Goal: Task Accomplishment & Management: Use online tool/utility

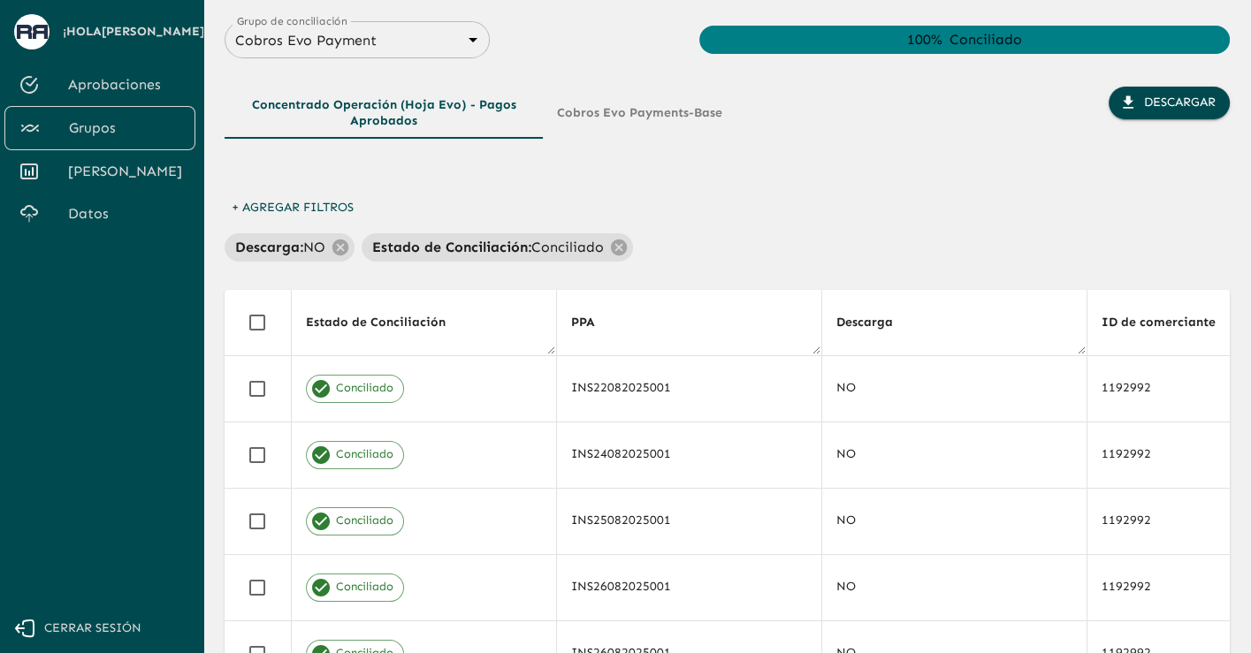
click at [95, 225] on span "Datos" at bounding box center [124, 213] width 113 height 21
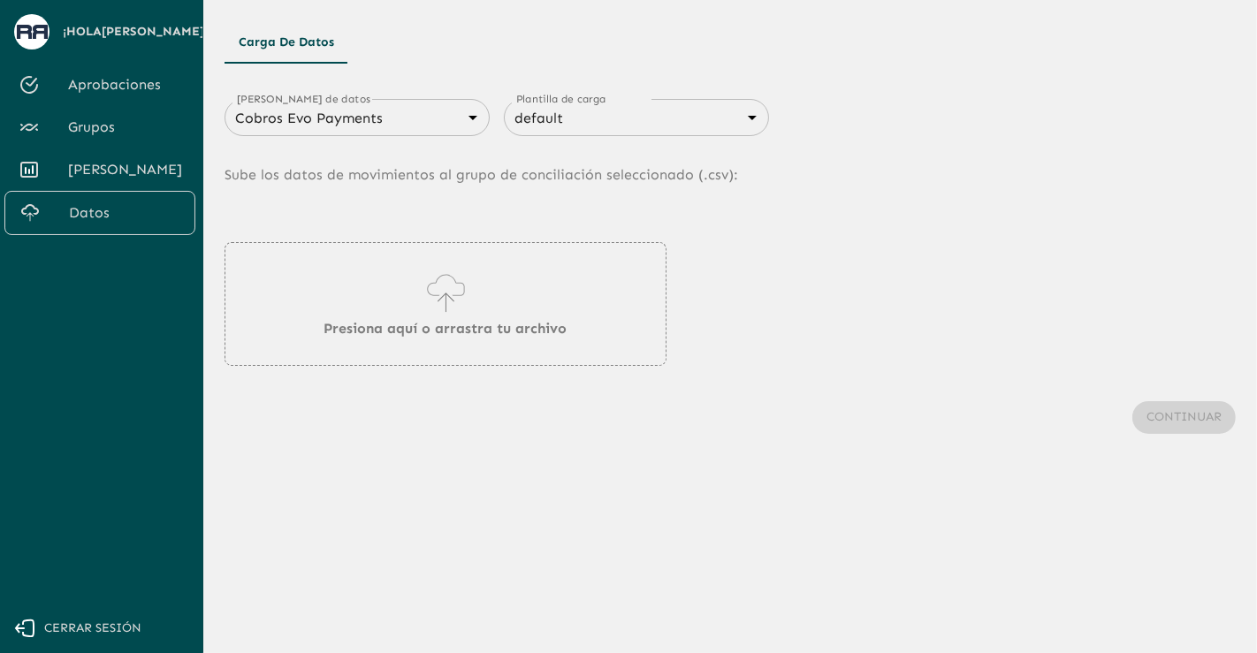
click at [1138, 228] on div "[PERSON_NAME] de datos Cobros Evo Payments 66a1a422e6a723c95561de60 [PERSON_NAM…" at bounding box center [730, 284] width 1011 height 413
click at [416, 133] on div "Cobros Evo Payments 66a1a422e6a723c95561de60 Fuentes de datos" at bounding box center [357, 117] width 265 height 37
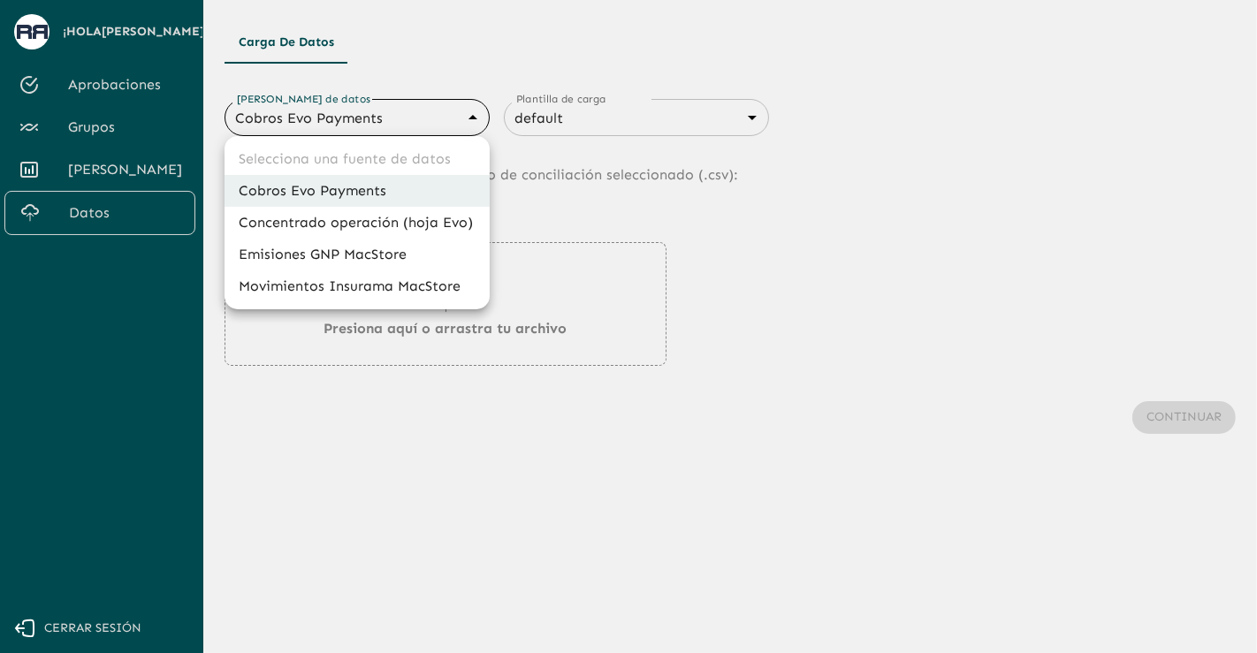
click at [421, 117] on body "Se están procesando los movimientos. Algunas acciones permanecerán deshabilitad…" at bounding box center [628, 326] width 1257 height 653
click at [383, 250] on li "Emisiones GNP MacStore" at bounding box center [357, 255] width 265 height 32
type input "67993a827eb8bf13de0dfdde"
type input "6840c633076cd658d08ce816"
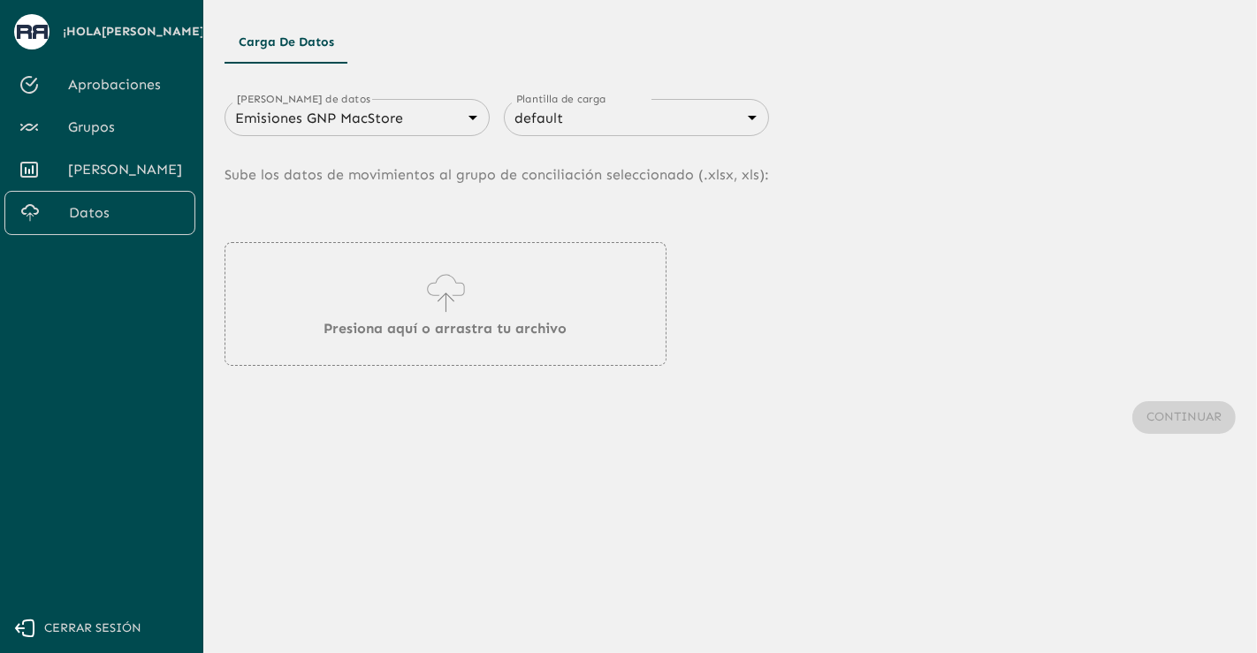
click at [1087, 362] on div "Presiona aquí o arrastra tu archivo" at bounding box center [730, 304] width 1011 height 124
click at [434, 319] on p "Presiona aquí o arrastra tu archivo" at bounding box center [445, 328] width 243 height 21
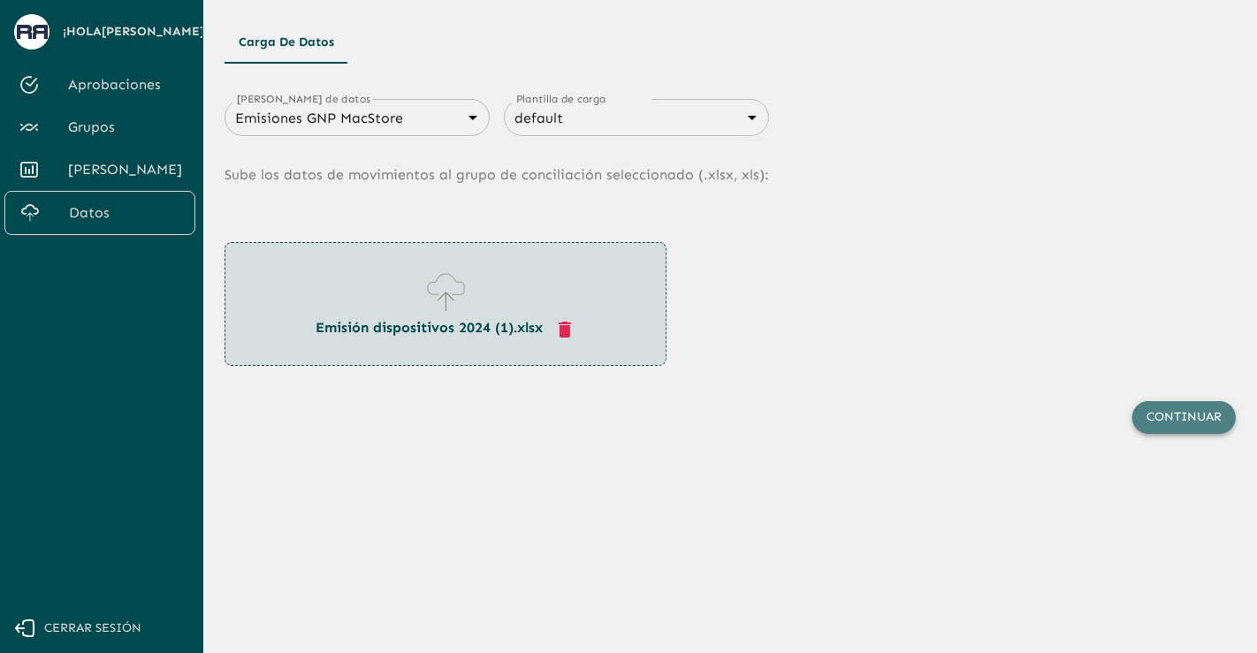
click at [1184, 407] on button "Continuar" at bounding box center [1183, 417] width 103 height 33
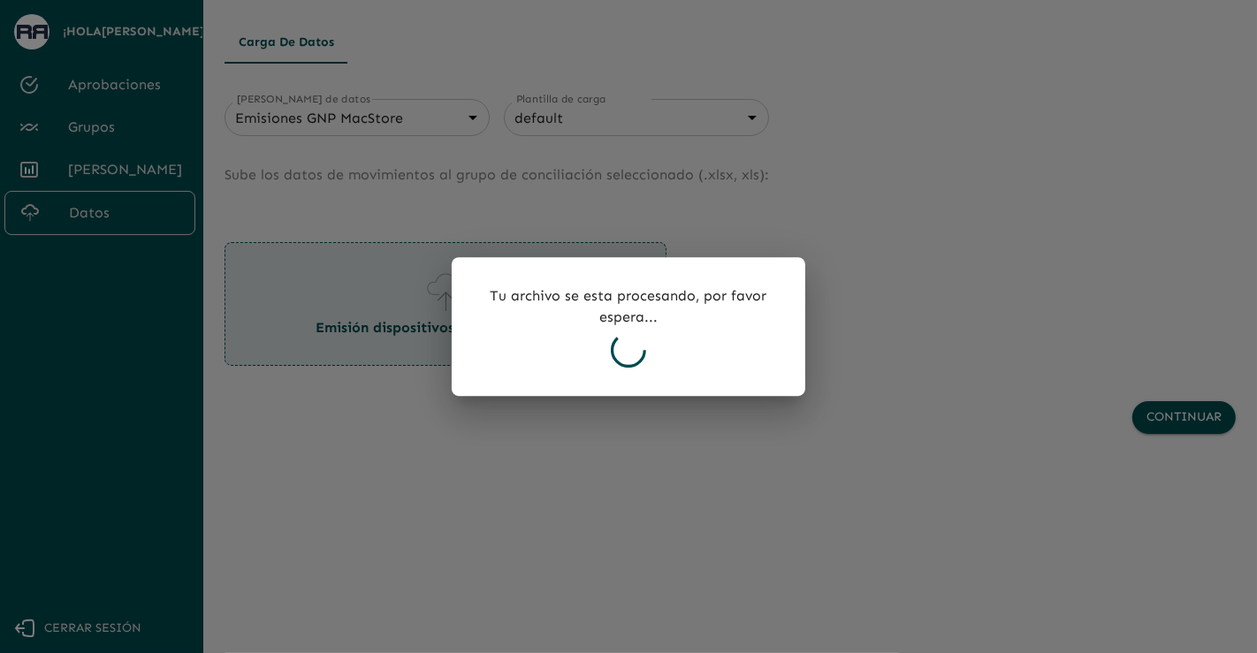
click at [674, 290] on p "Tu archivo se esta procesando, por favor espera..." at bounding box center [628, 307] width 297 height 42
click at [644, 360] on div "Tu archivo se esta procesando, por favor espera..." at bounding box center [629, 327] width 354 height 140
click at [644, 360] on icon at bounding box center [628, 349] width 35 height 35
click at [644, 360] on div "Tu archivo se esta procesando, por favor espera..." at bounding box center [629, 327] width 354 height 140
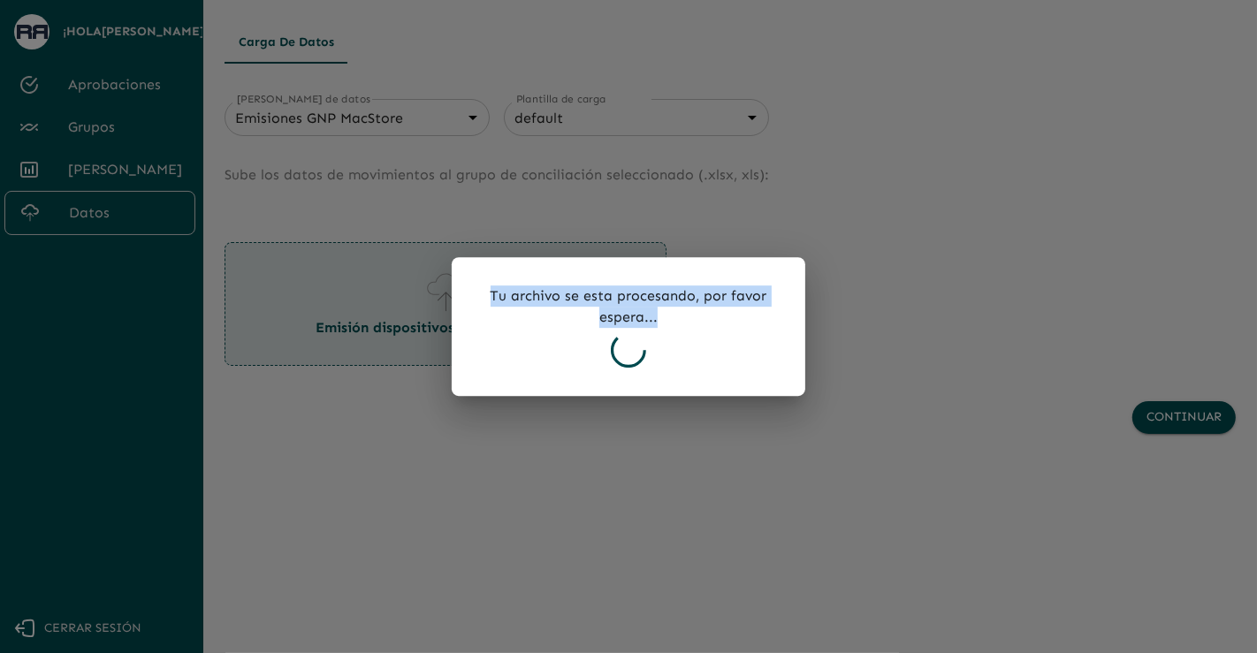
click at [644, 360] on icon at bounding box center [628, 349] width 35 height 35
click at [644, 360] on div "Tu archivo se esta procesando, por favor espera..." at bounding box center [629, 327] width 354 height 140
click at [583, 283] on div "Tu archivo se esta procesando, por favor espera..." at bounding box center [629, 327] width 354 height 140
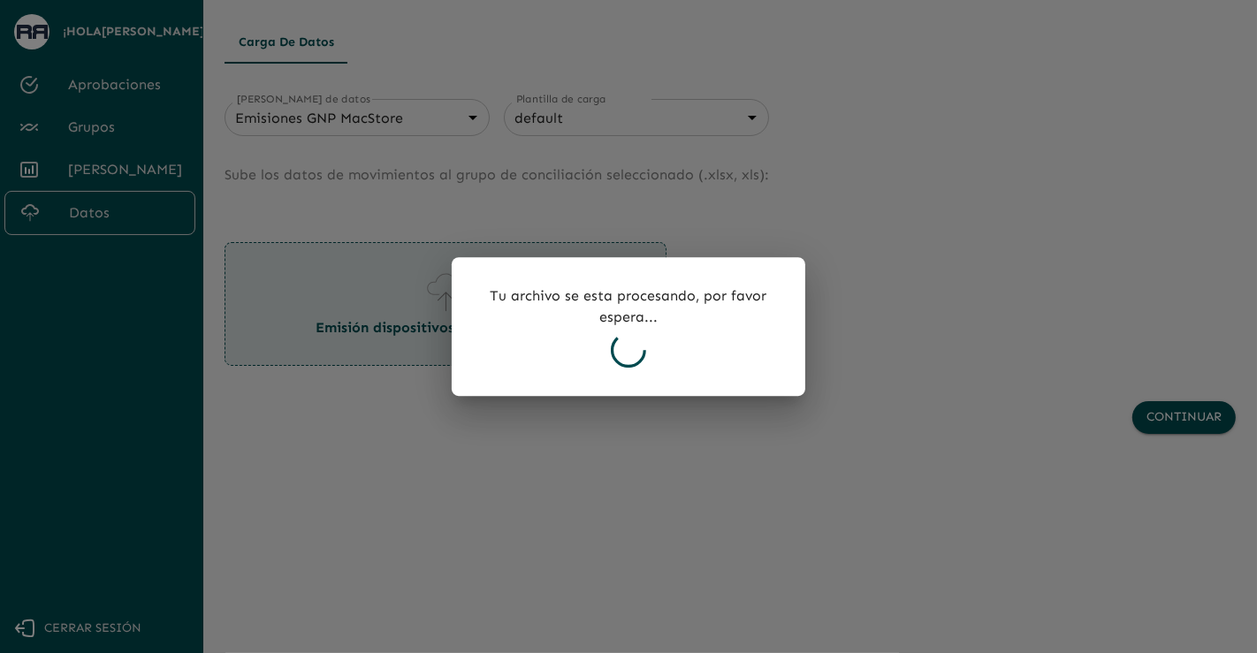
click at [675, 297] on p "Tu archivo se esta procesando, por favor espera..." at bounding box center [628, 307] width 297 height 42
click at [635, 309] on p "Tu archivo se esta procesando, por favor espera..." at bounding box center [628, 307] width 297 height 42
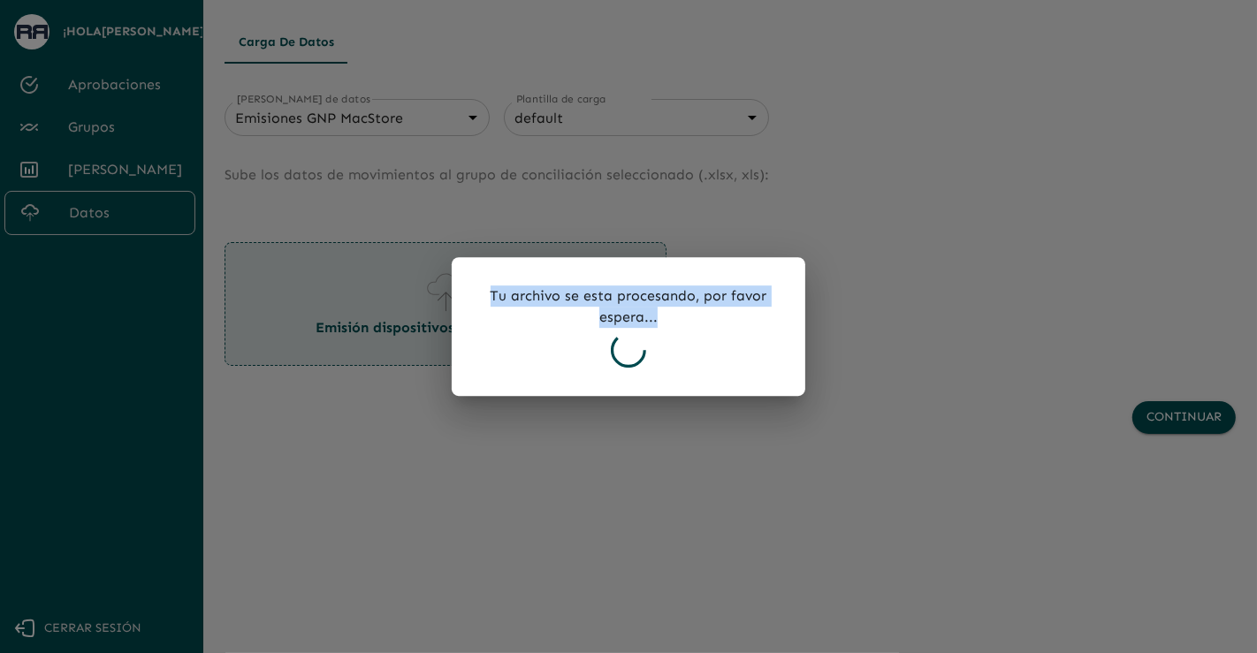
click at [635, 309] on p "Tu archivo se esta procesando, por favor espera..." at bounding box center [628, 307] width 297 height 42
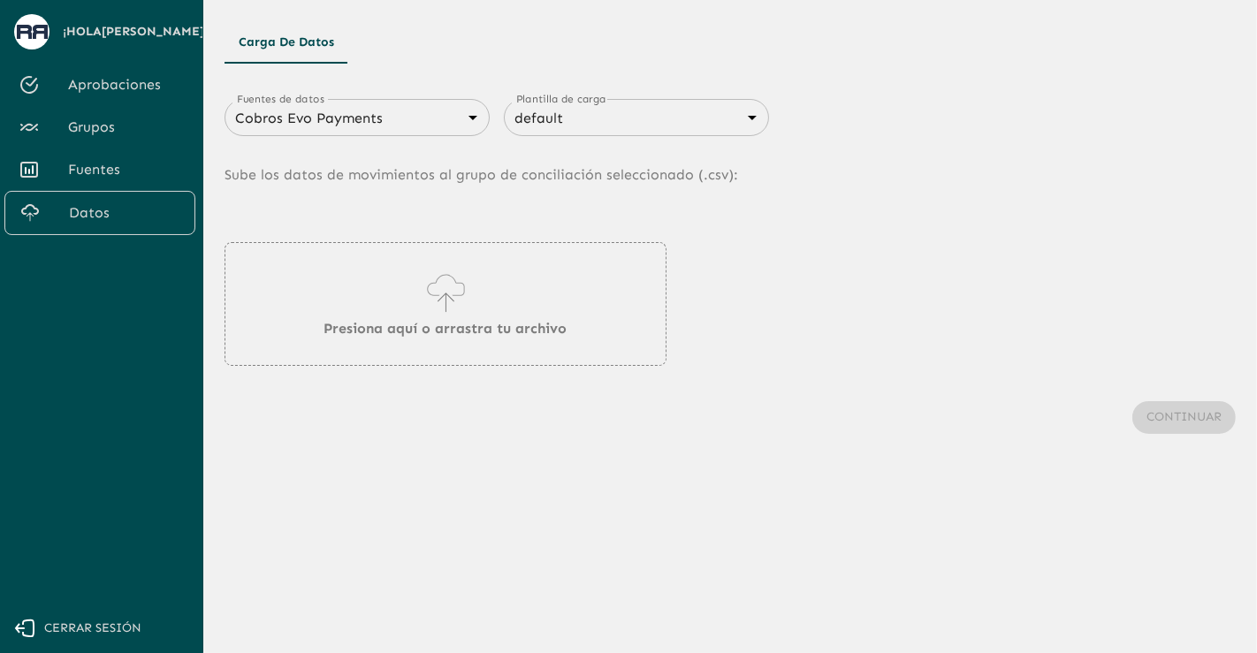
click at [354, 121] on body "Se están procesando los movimientos. Algunas acciones permanecerán deshabilitad…" at bounding box center [628, 326] width 1257 height 653
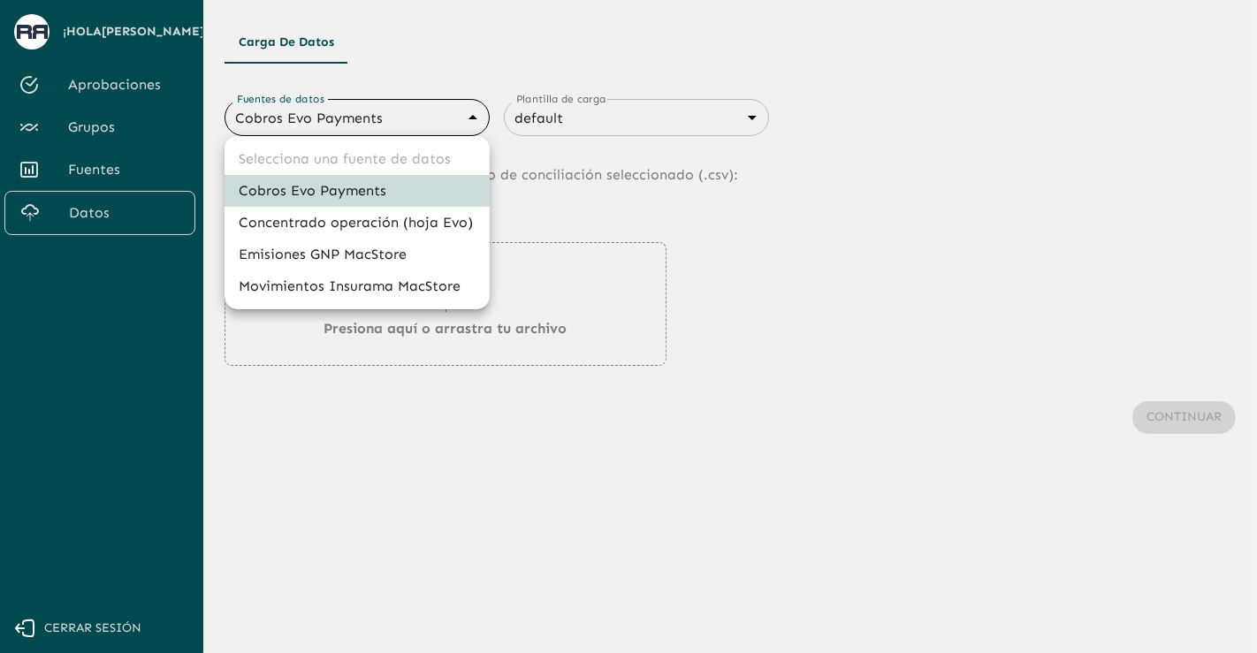
click at [336, 246] on li "Emisiones GNP MacStore" at bounding box center [357, 255] width 265 height 32
type input "67993a827eb8bf13de0dfdde"
type input "6840c633076cd658d08ce816"
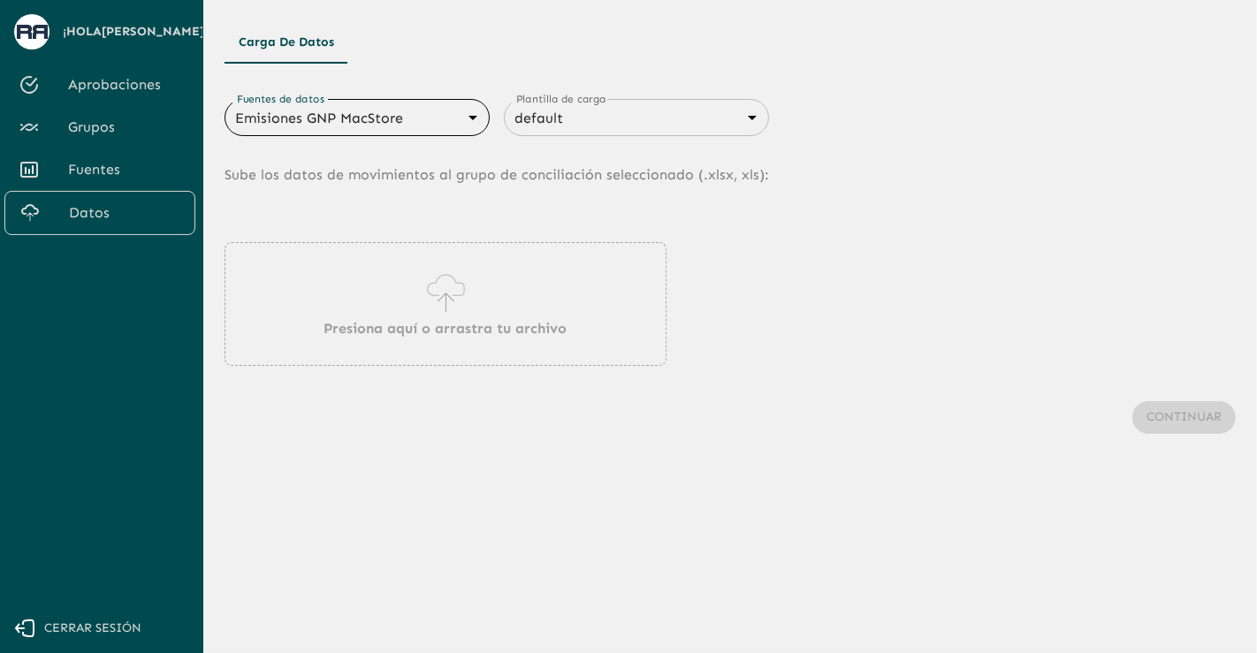
click at [436, 301] on icon at bounding box center [446, 293] width 50 height 49
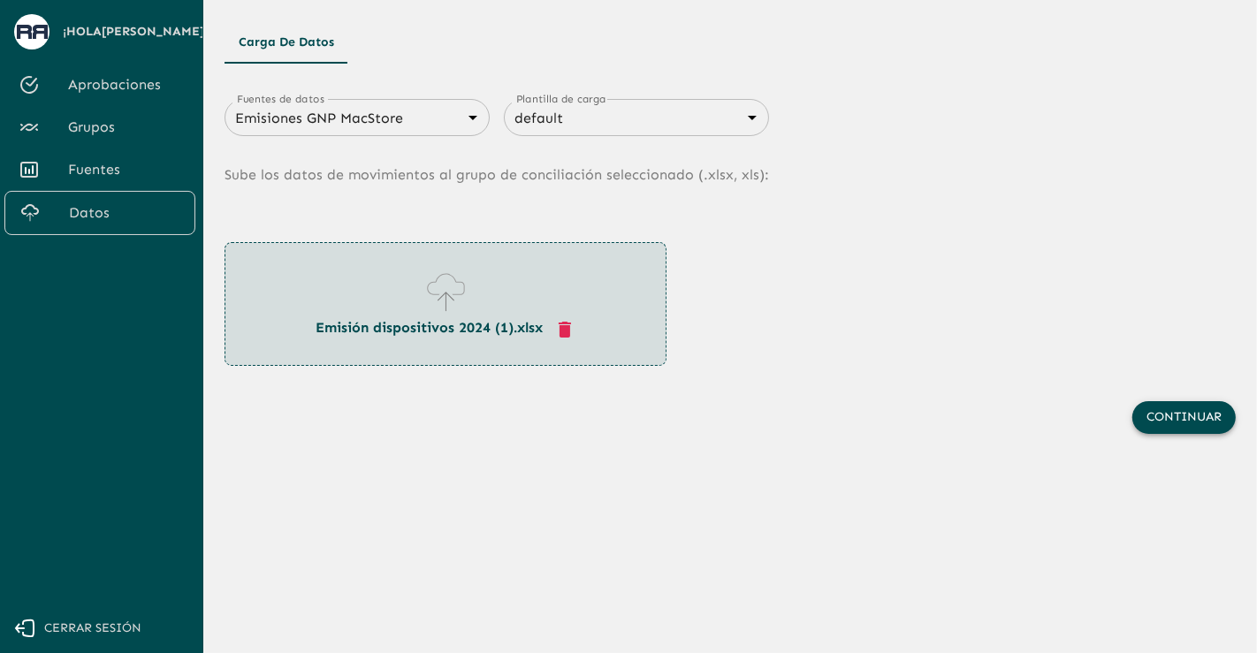
click at [1181, 423] on button "Continuar" at bounding box center [1183, 417] width 103 height 33
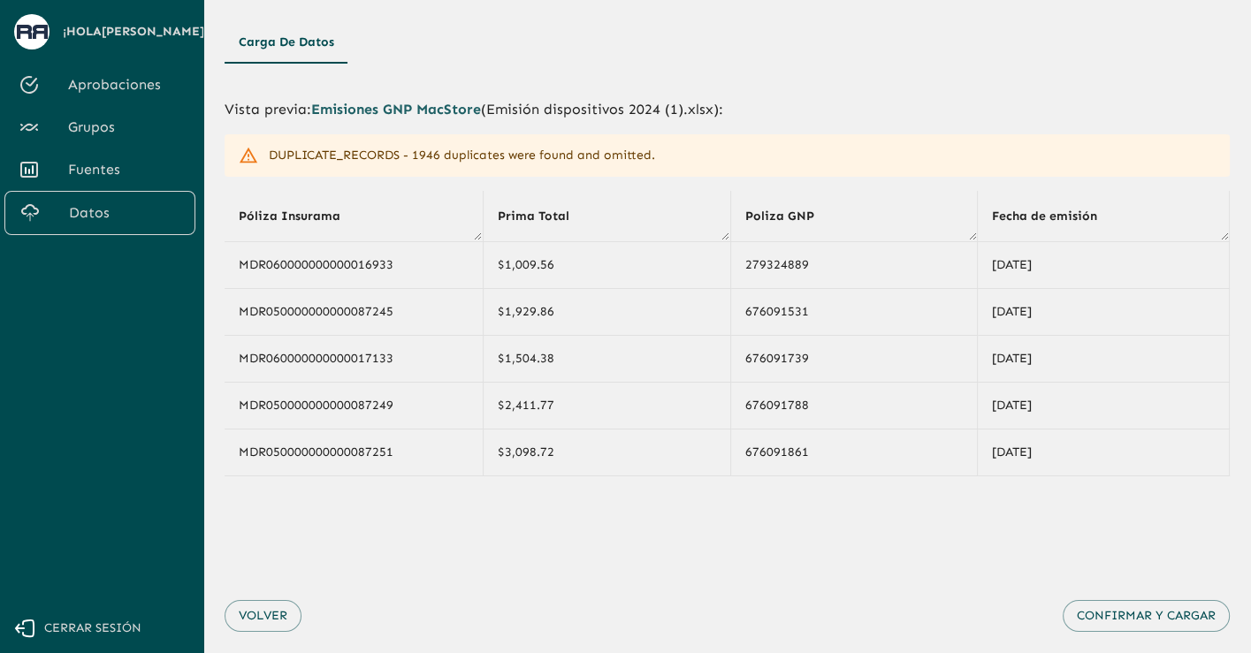
click at [578, 155] on div "DUPLICATE_RECORDS - 1946 duplicates were found and omitted." at bounding box center [462, 156] width 386 height 32
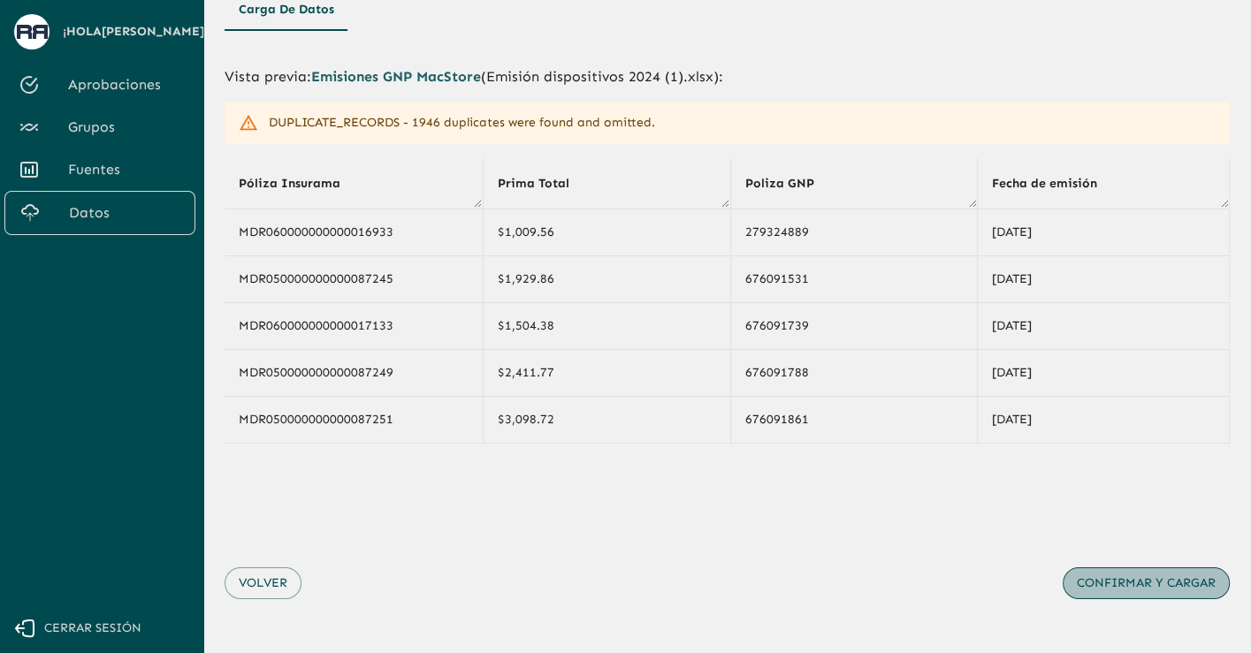
click at [1123, 579] on button "Confirmar y cargar" at bounding box center [1145, 583] width 167 height 33
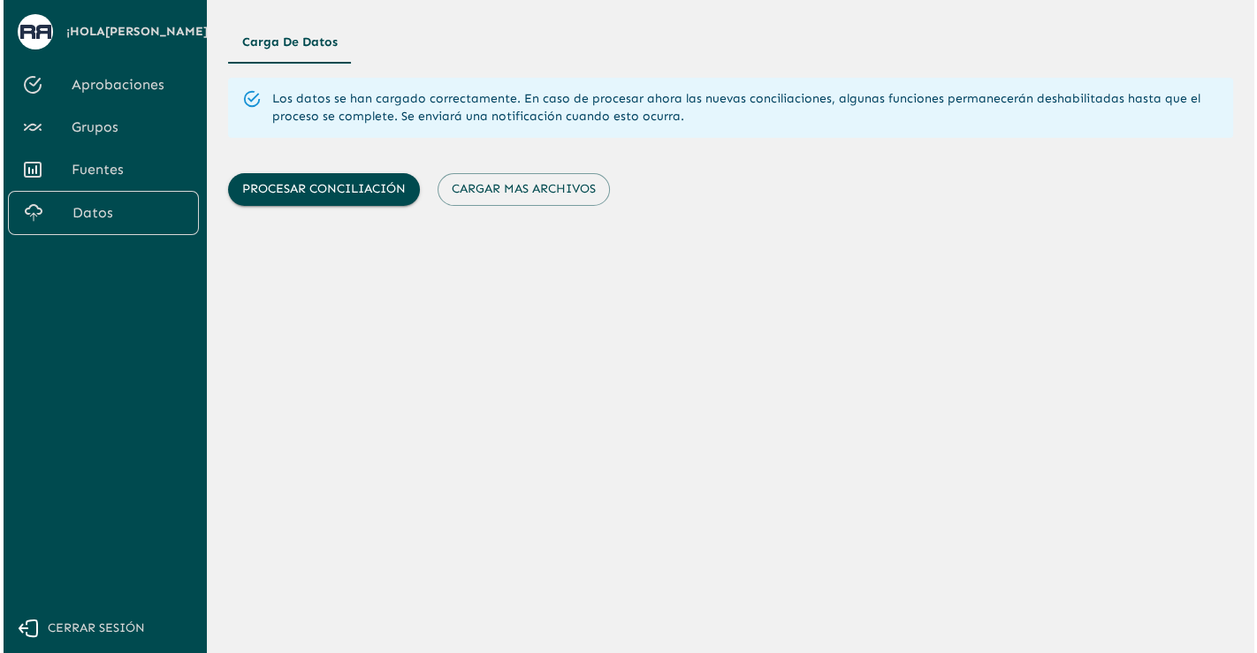
scroll to position [0, 0]
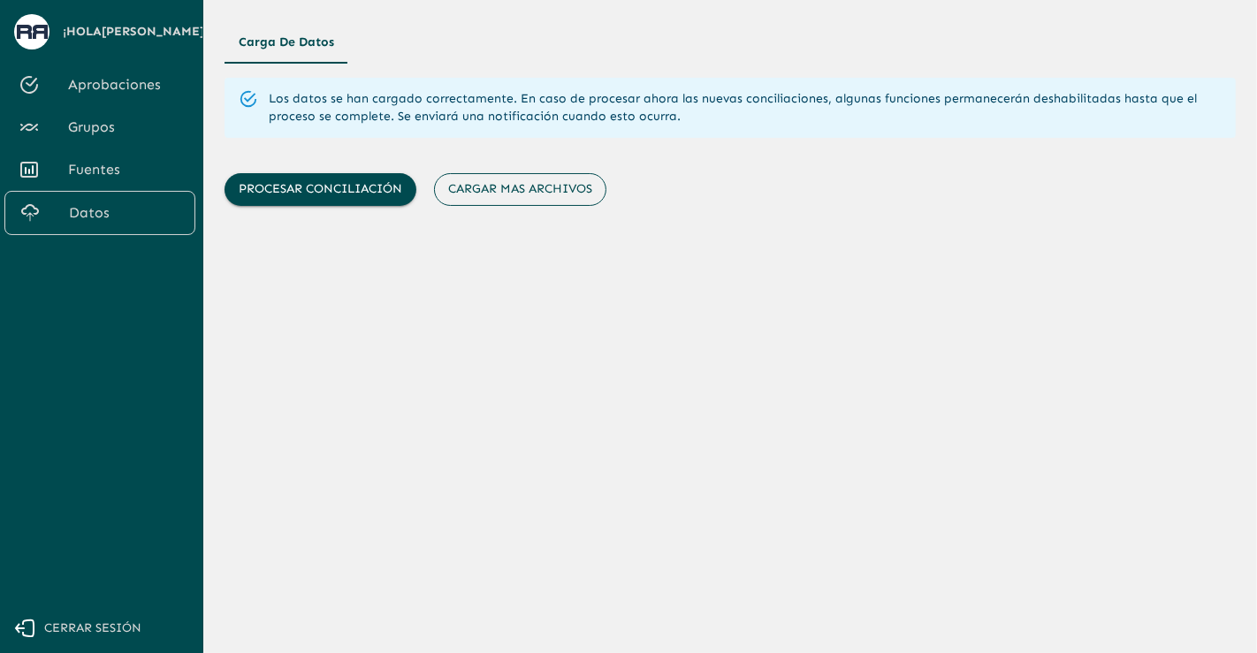
click at [484, 198] on button "Cargar mas archivos" at bounding box center [520, 189] width 172 height 33
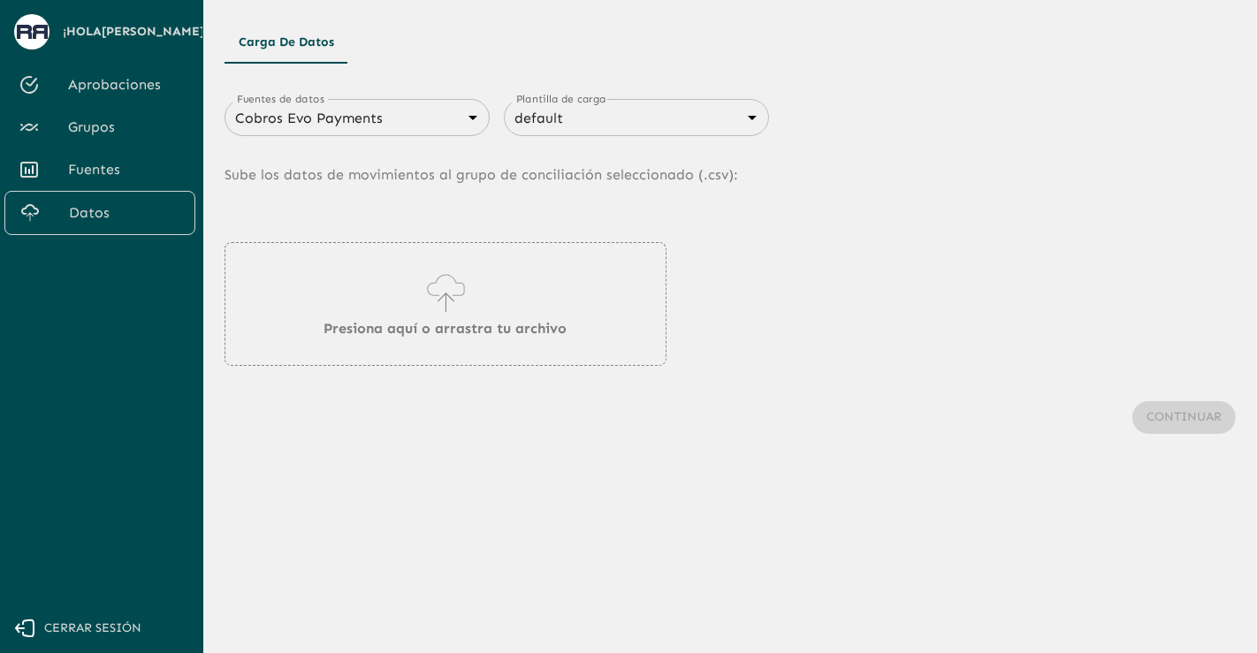
click at [434, 125] on body "Se están procesando los movimientos. Algunas acciones permanecerán deshabilitad…" at bounding box center [628, 326] width 1257 height 653
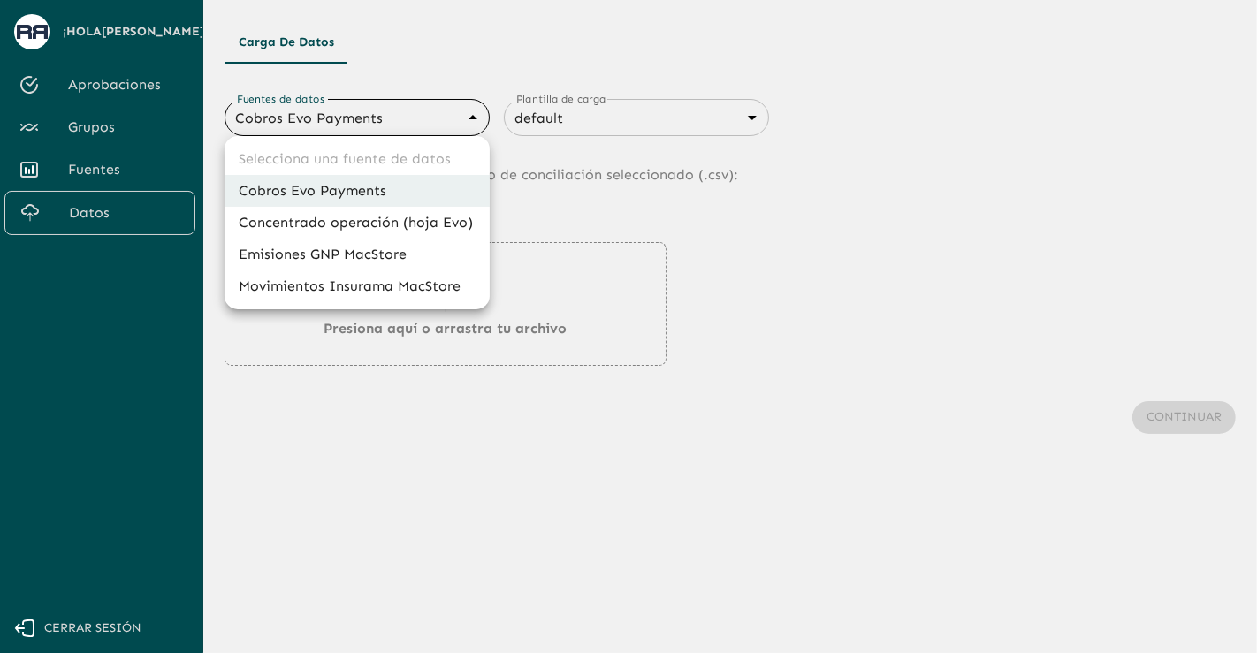
click at [345, 276] on li "Movimientos Insurama MacStore" at bounding box center [357, 286] width 265 height 32
type input "6799378f7eb8bf13de0dfddd"
type input "6840c633076cd658d08ce815"
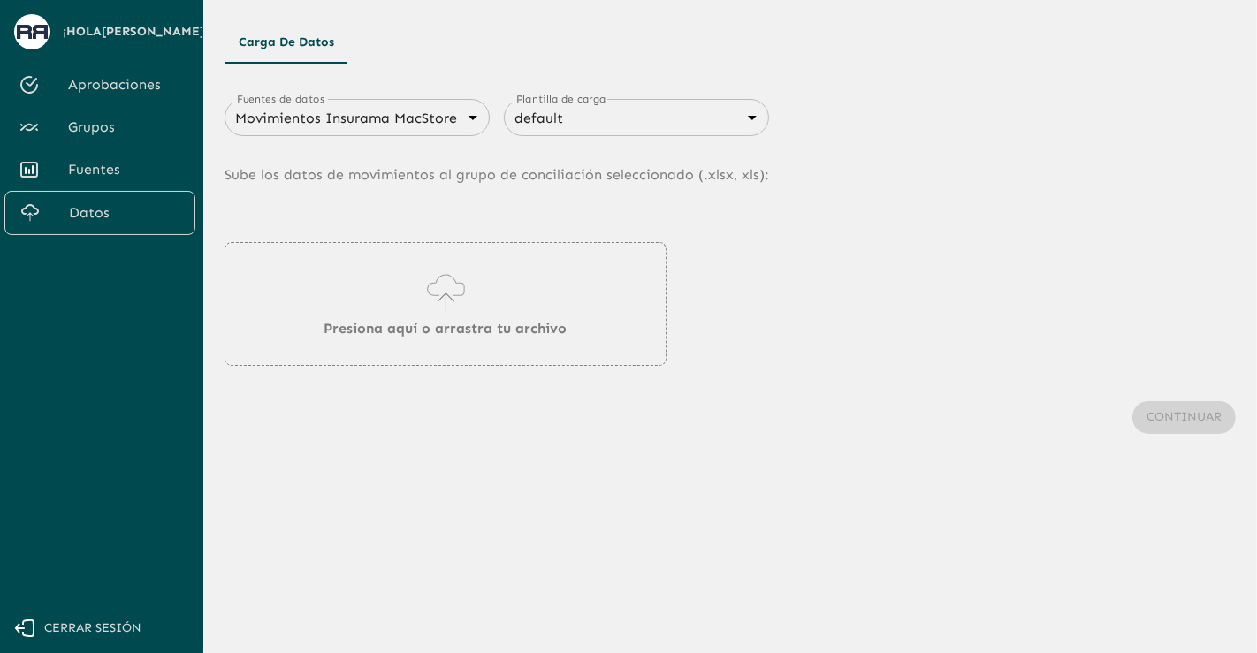
click at [821, 570] on main "Carga de Datos Fuentes de datos Movimientos Insurama MacStore 6799378f7eb8bf13d…" at bounding box center [730, 326] width 1054 height 653
click at [514, 309] on div "Presiona aquí o arrastra tu archivo" at bounding box center [446, 304] width 442 height 124
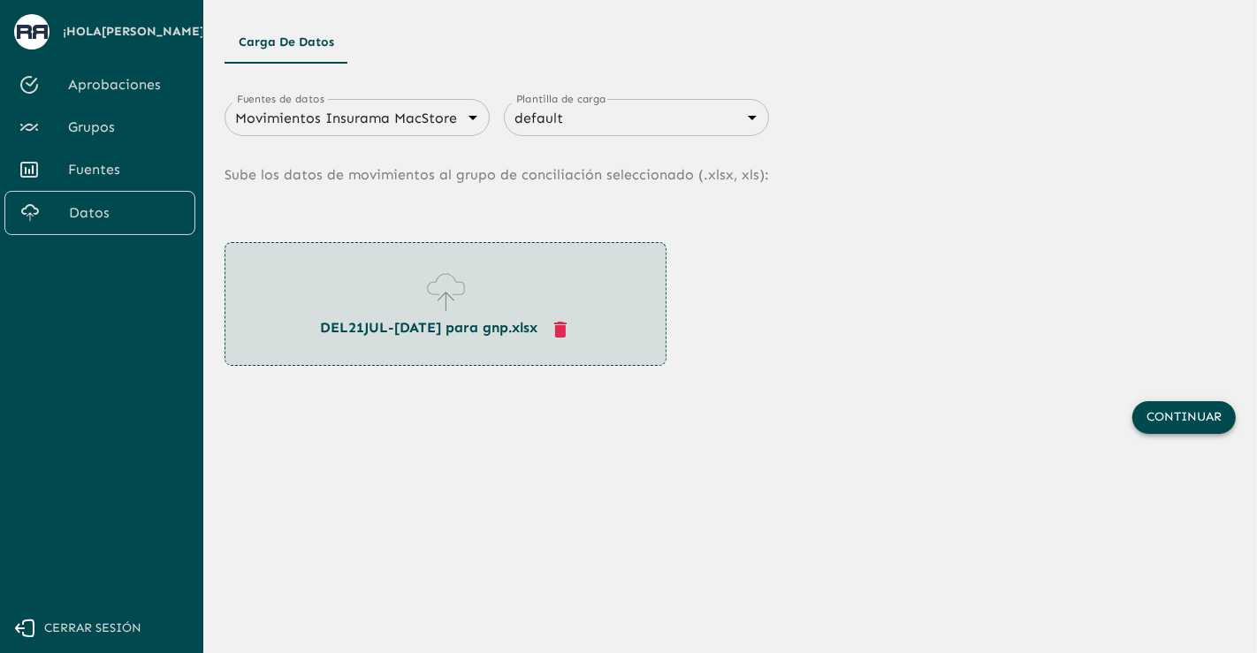
click at [1189, 425] on button "Continuar" at bounding box center [1183, 417] width 103 height 33
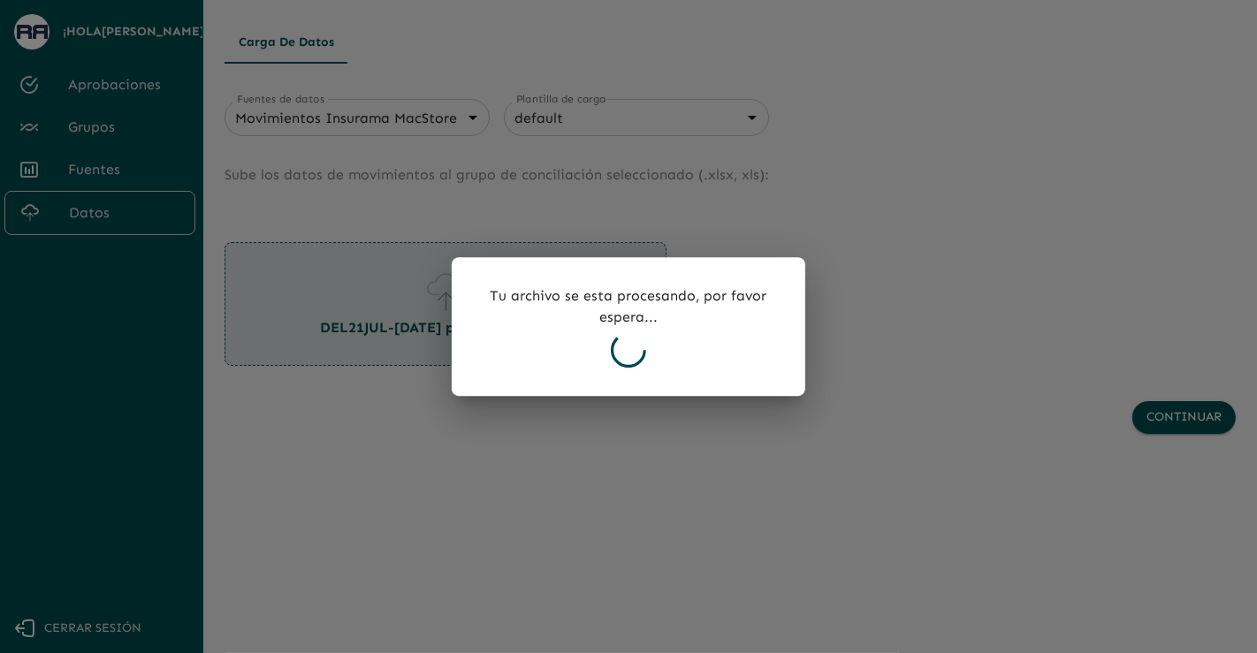
click at [33, 405] on div at bounding box center [628, 326] width 1257 height 653
click at [662, 329] on div "Tu archivo se esta procesando, por favor espera..." at bounding box center [629, 327] width 354 height 140
click at [621, 326] on p "Tu archivo se esta procesando, por favor espera..." at bounding box center [628, 307] width 297 height 42
click at [612, 344] on icon at bounding box center [628, 349] width 35 height 35
click at [628, 349] on icon at bounding box center [628, 349] width 35 height 35
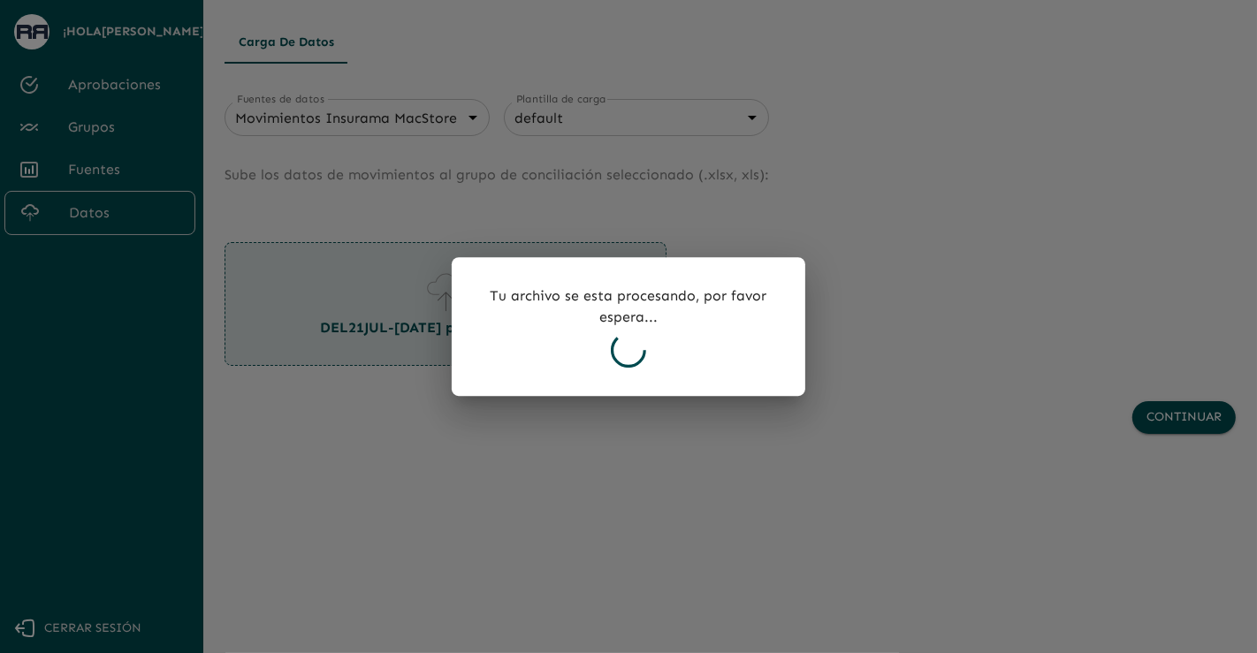
click at [628, 349] on icon at bounding box center [628, 349] width 35 height 35
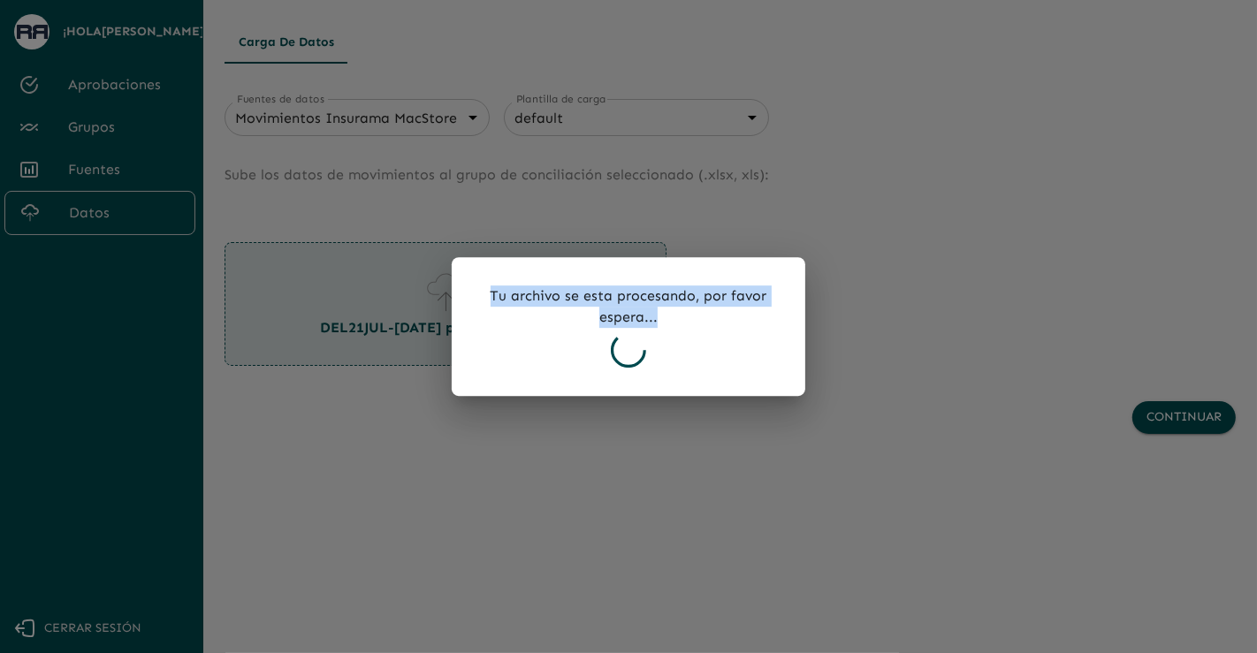
click at [628, 349] on icon at bounding box center [628, 349] width 35 height 35
click at [628, 349] on icon at bounding box center [628, 350] width 42 height 42
click at [628, 349] on icon at bounding box center [628, 349] width 35 height 35
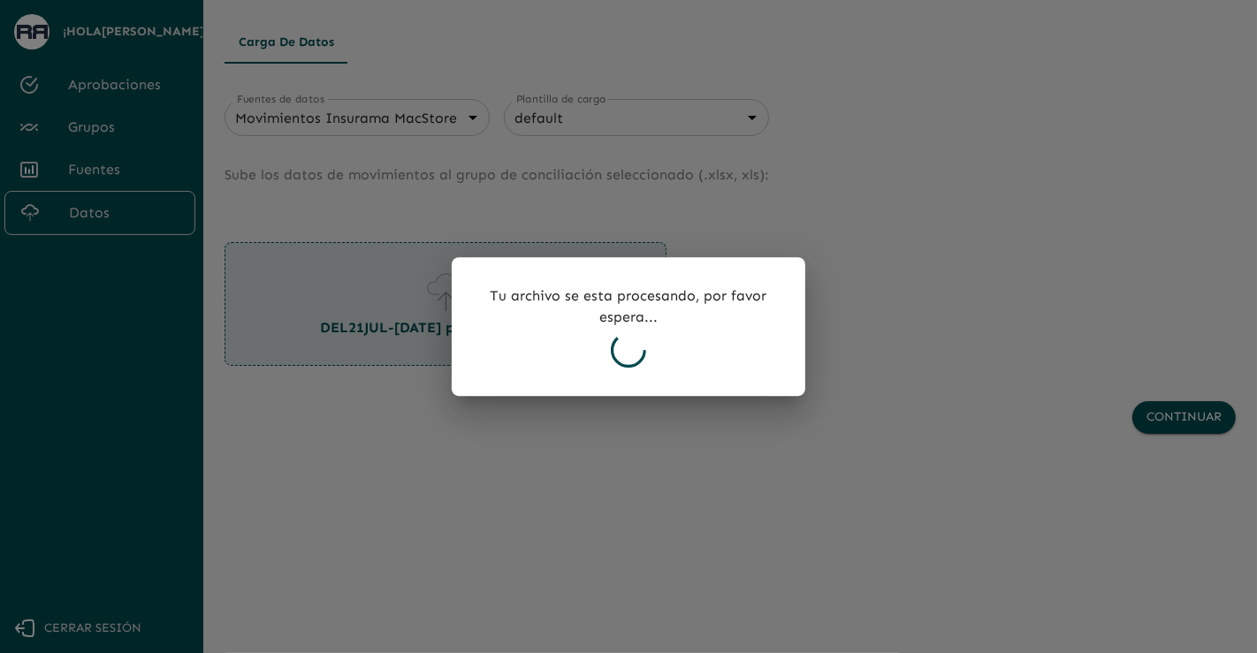
click at [630, 385] on div "Tu archivo se esta procesando, por favor espera..." at bounding box center [629, 327] width 354 height 140
click at [621, 361] on icon at bounding box center [628, 349] width 35 height 35
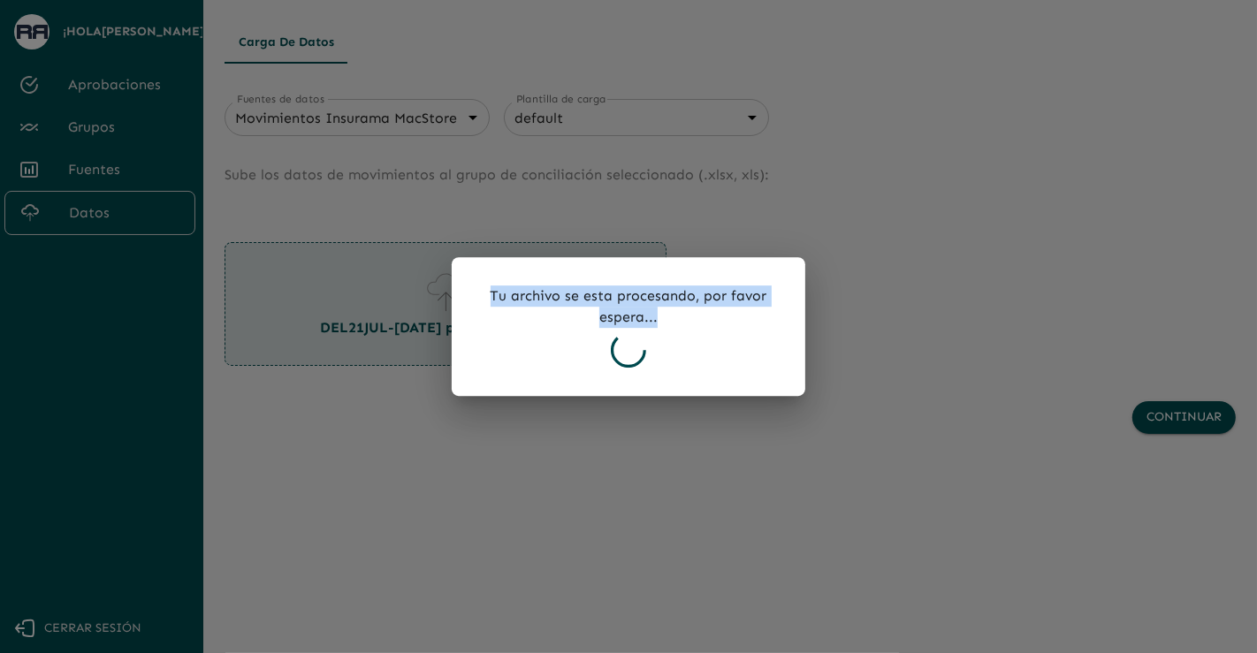
click at [621, 361] on icon at bounding box center [628, 349] width 35 height 35
click at [621, 361] on icon at bounding box center [629, 350] width 49 height 49
click at [621, 361] on icon at bounding box center [628, 349] width 35 height 35
click at [674, 337] on div "Tu archivo se esta procesando, por favor espera..." at bounding box center [629, 327] width 354 height 140
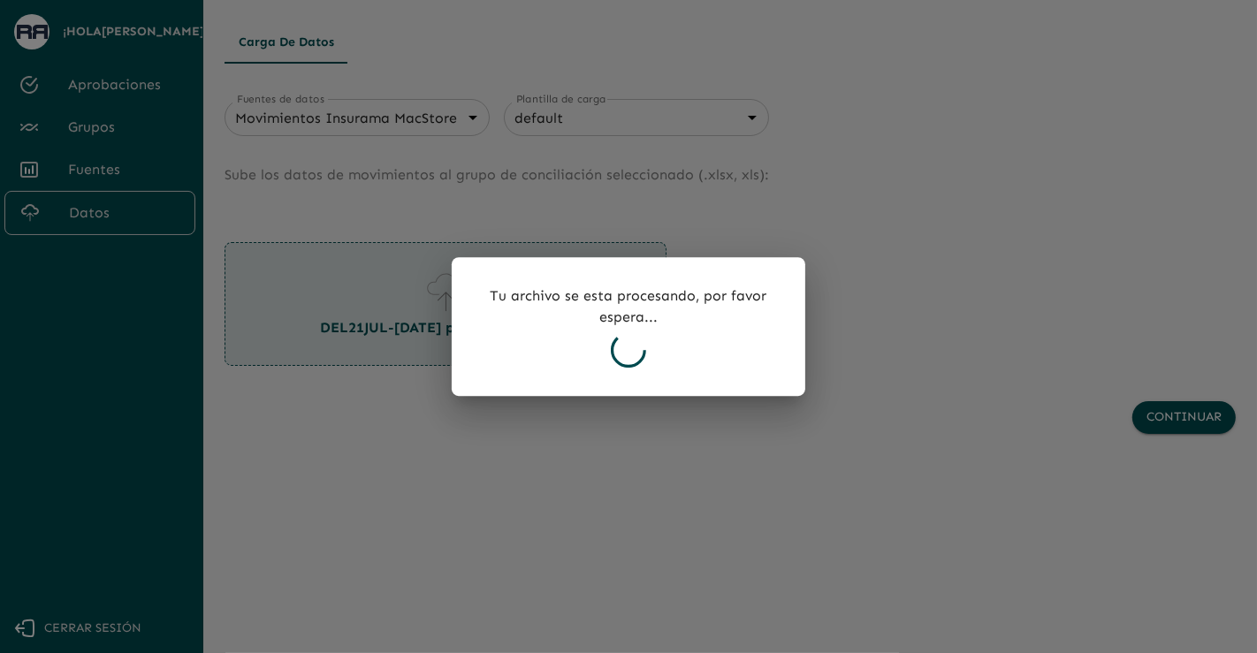
click at [603, 339] on div "Tu archivo se esta procesando, por favor espera..." at bounding box center [629, 327] width 354 height 140
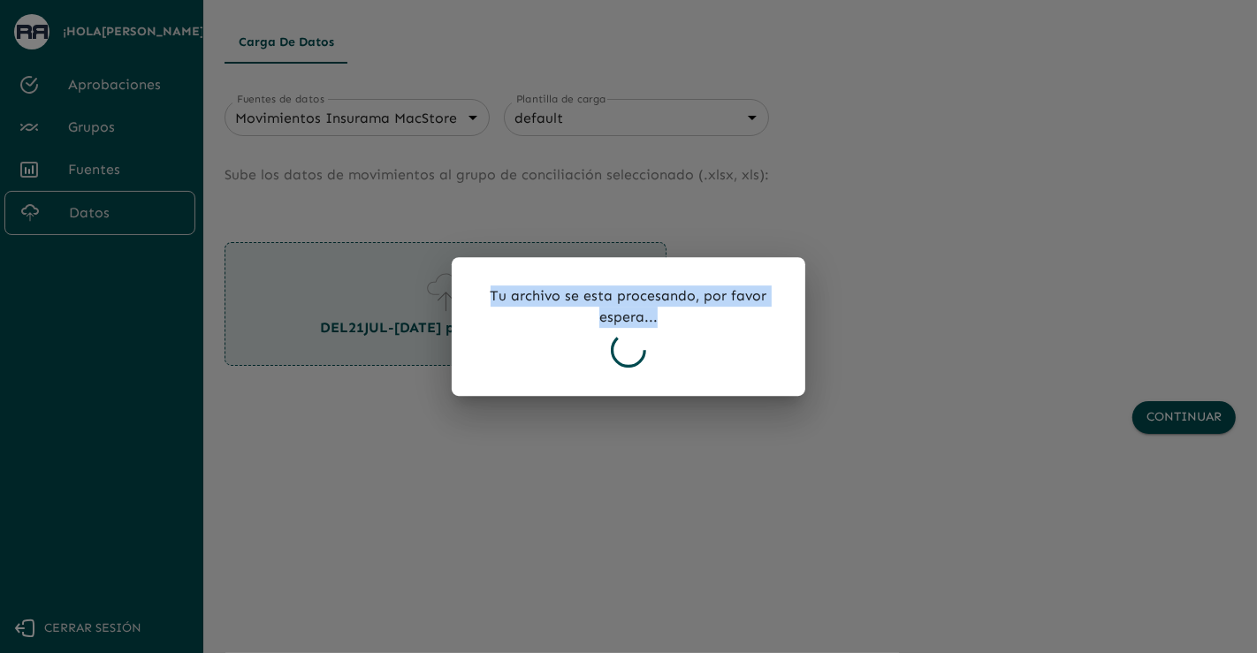
click at [603, 339] on div "Tu archivo se esta procesando, por favor espera..." at bounding box center [629, 327] width 354 height 140
click at [695, 345] on div "Tu archivo se esta procesando, por favor espera..." at bounding box center [629, 327] width 354 height 140
click at [691, 337] on div "Tu archivo se esta procesando, por favor espera..." at bounding box center [629, 327] width 354 height 140
click at [634, 310] on p "Tu archivo se esta procesando, por favor espera..." at bounding box center [628, 307] width 297 height 42
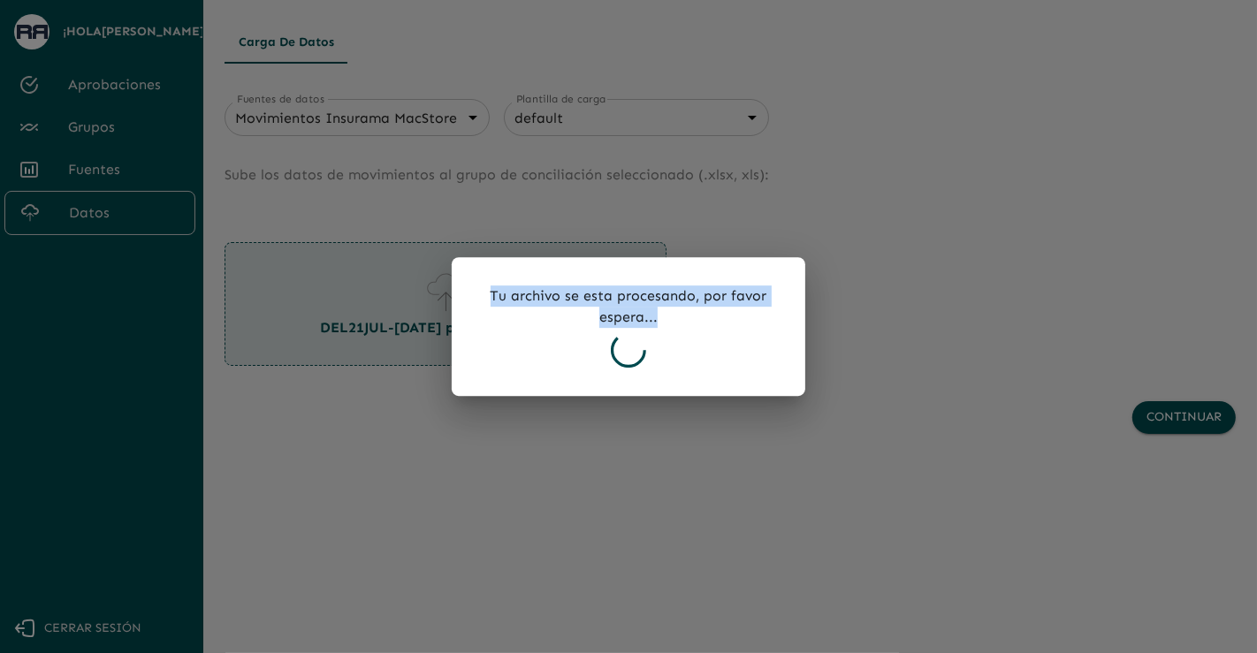
click at [712, 305] on p "Tu archivo se esta procesando, por favor espera..." at bounding box center [628, 307] width 297 height 42
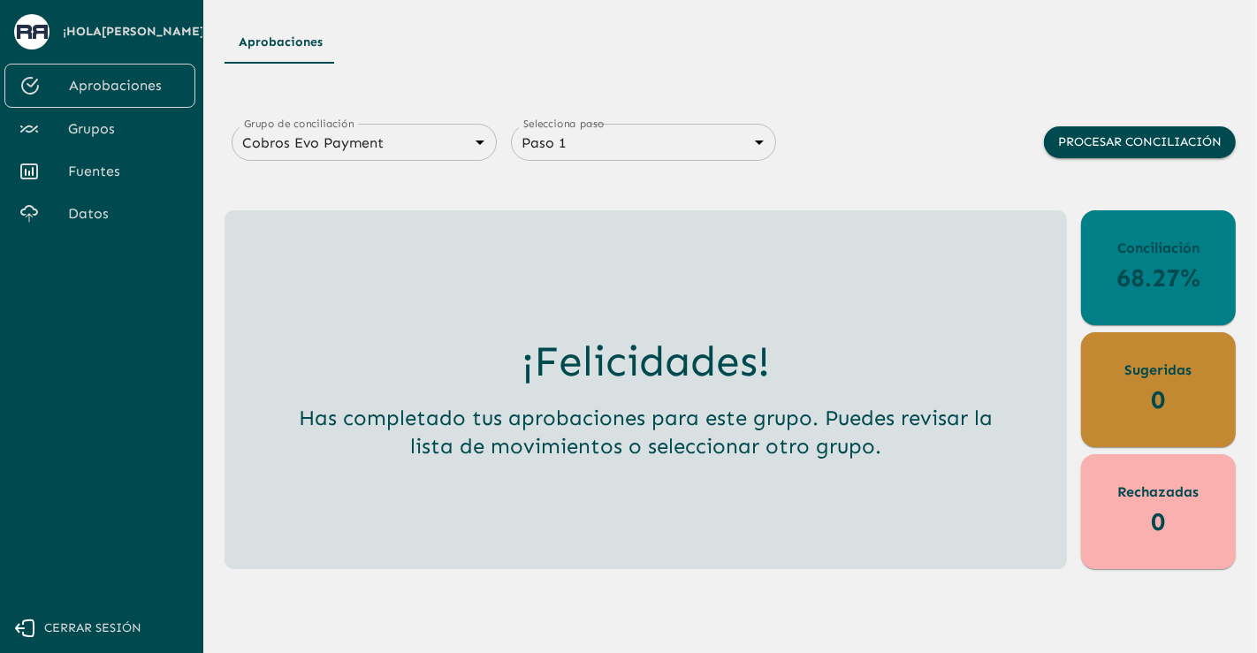
click at [118, 193] on link "[PERSON_NAME]" at bounding box center [99, 171] width 191 height 42
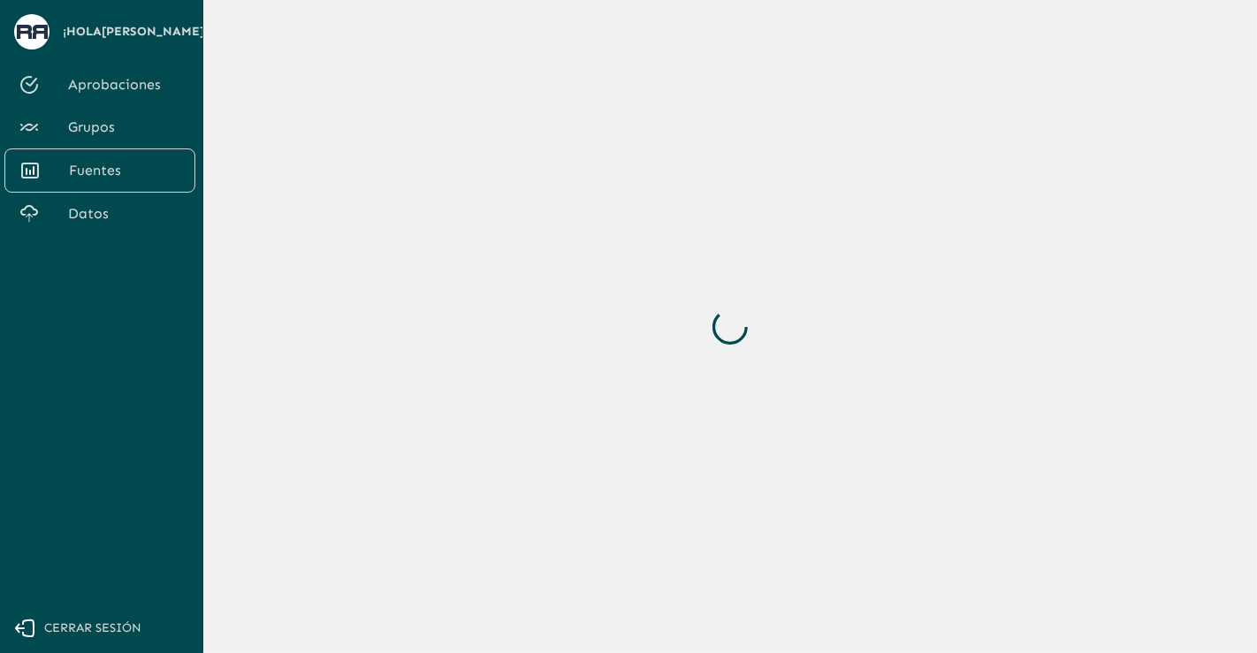
click at [109, 225] on span "Datos" at bounding box center [124, 213] width 113 height 21
click at [374, 203] on div at bounding box center [730, 326] width 1011 height 611
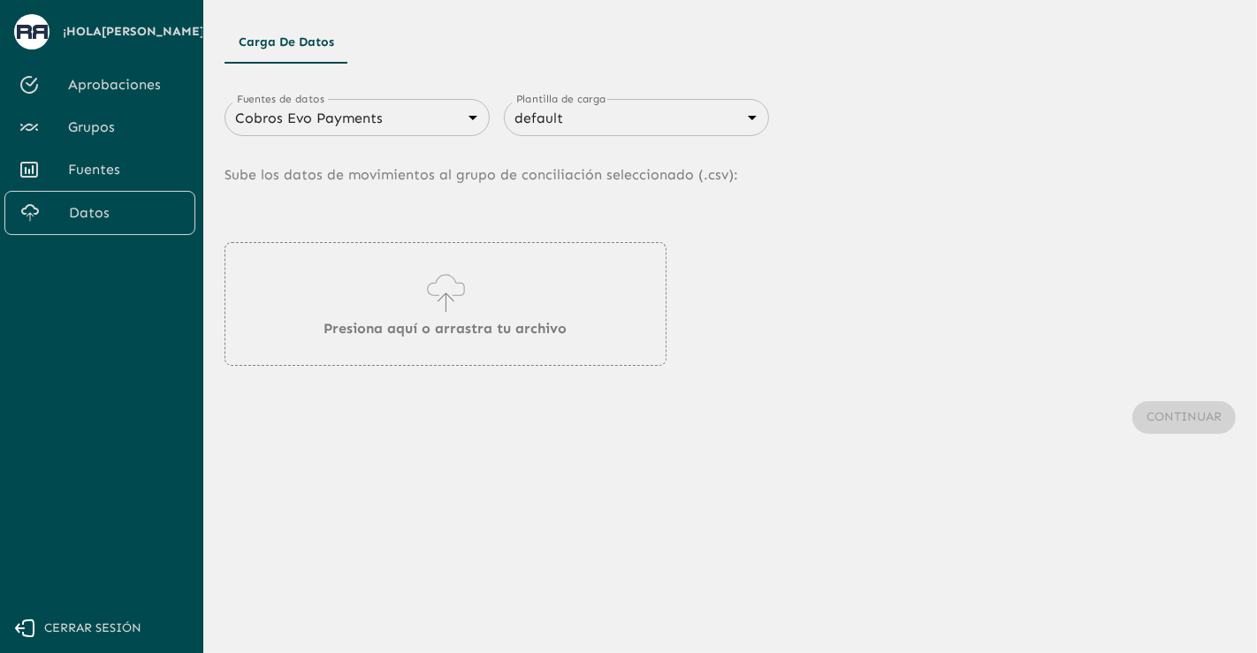
click at [332, 108] on body "Se están procesando los movimientos. Algunas acciones permanecerán deshabilitad…" at bounding box center [628, 326] width 1257 height 653
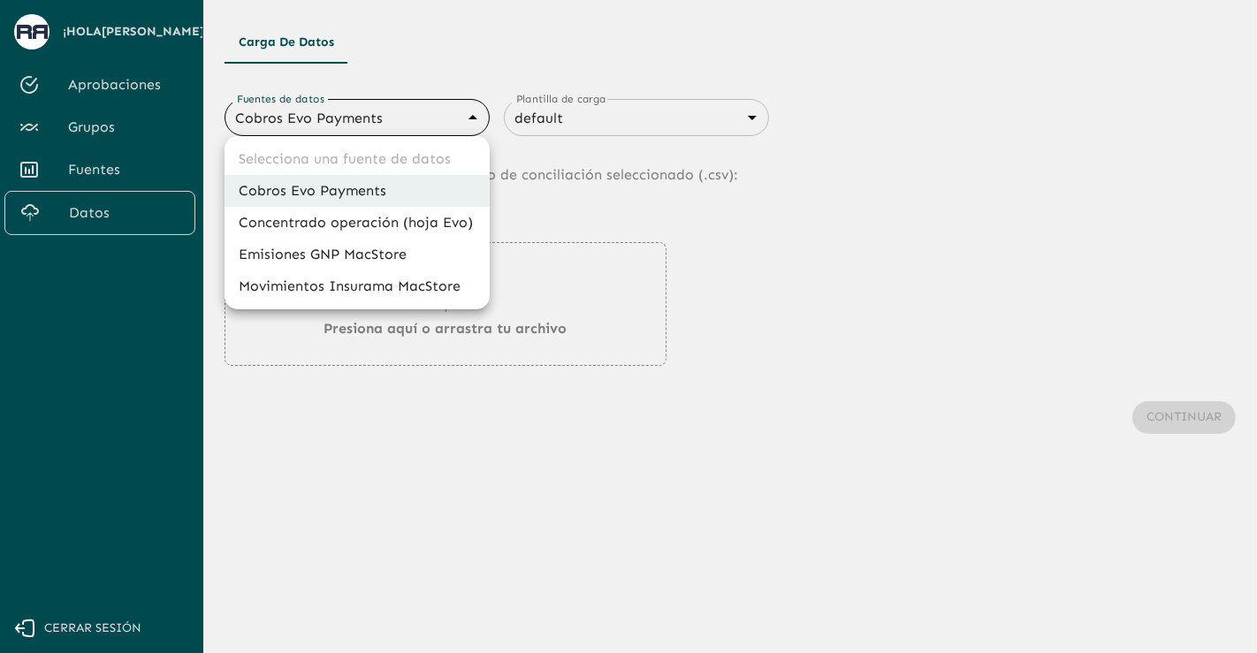
click at [366, 282] on li "Movimientos Insurama MacStore" at bounding box center [357, 286] width 265 height 32
type input "6799378f7eb8bf13de0dfddd"
type input "6840c633076cd658d08ce815"
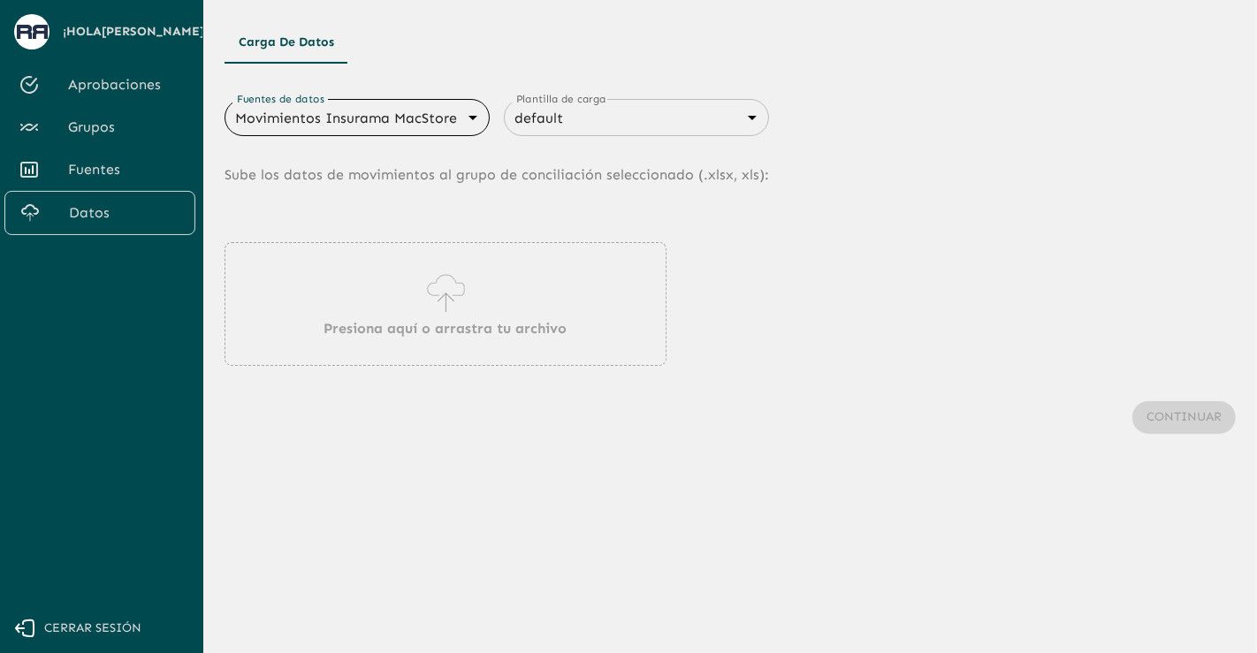
click at [426, 315] on icon at bounding box center [446, 293] width 50 height 49
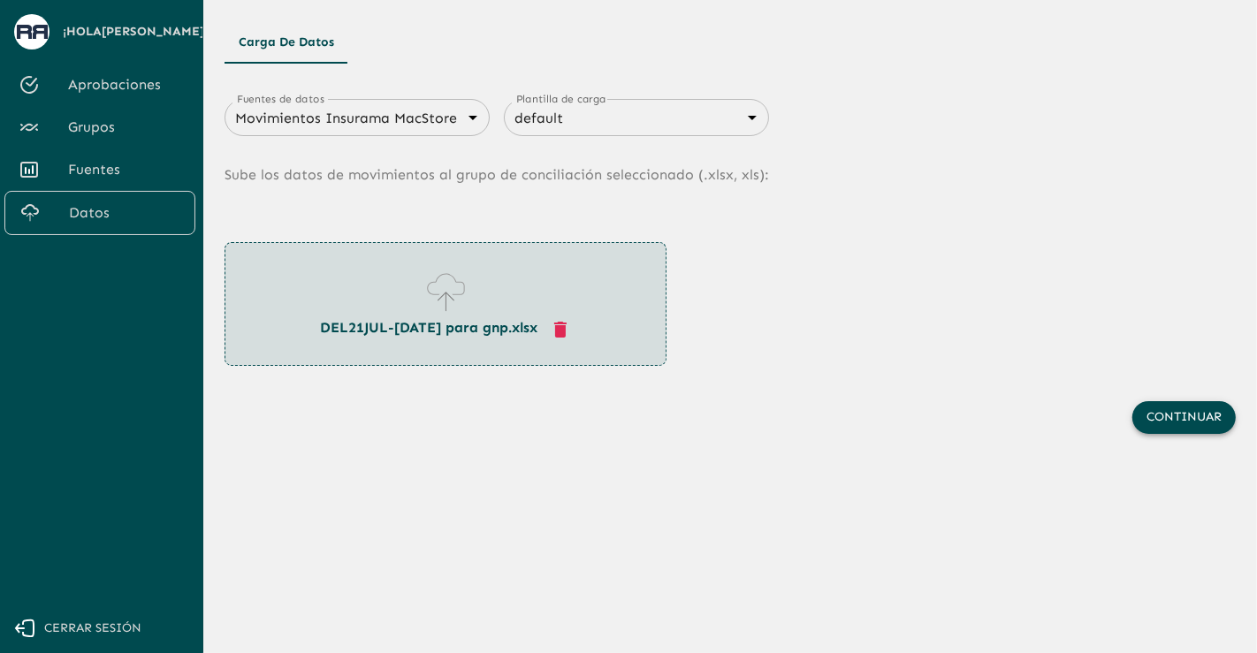
click at [1199, 425] on button "Continuar" at bounding box center [1183, 417] width 103 height 33
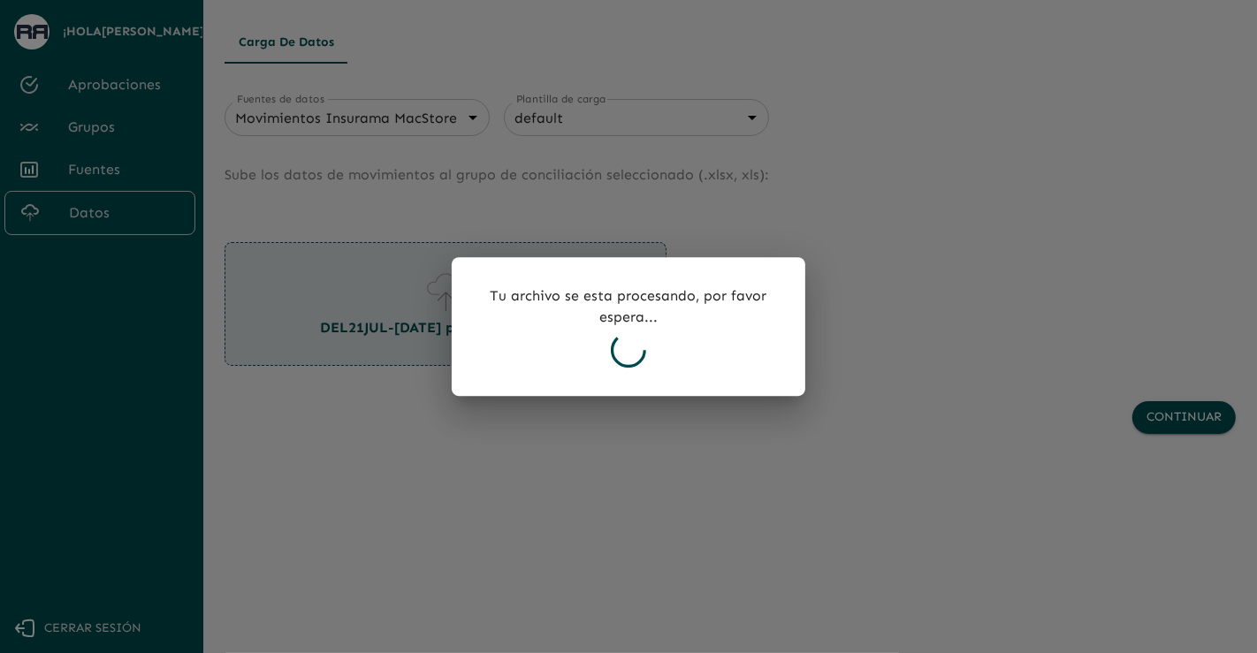
click at [734, 306] on p "Tu archivo se esta procesando, por favor espera..." at bounding box center [628, 307] width 297 height 42
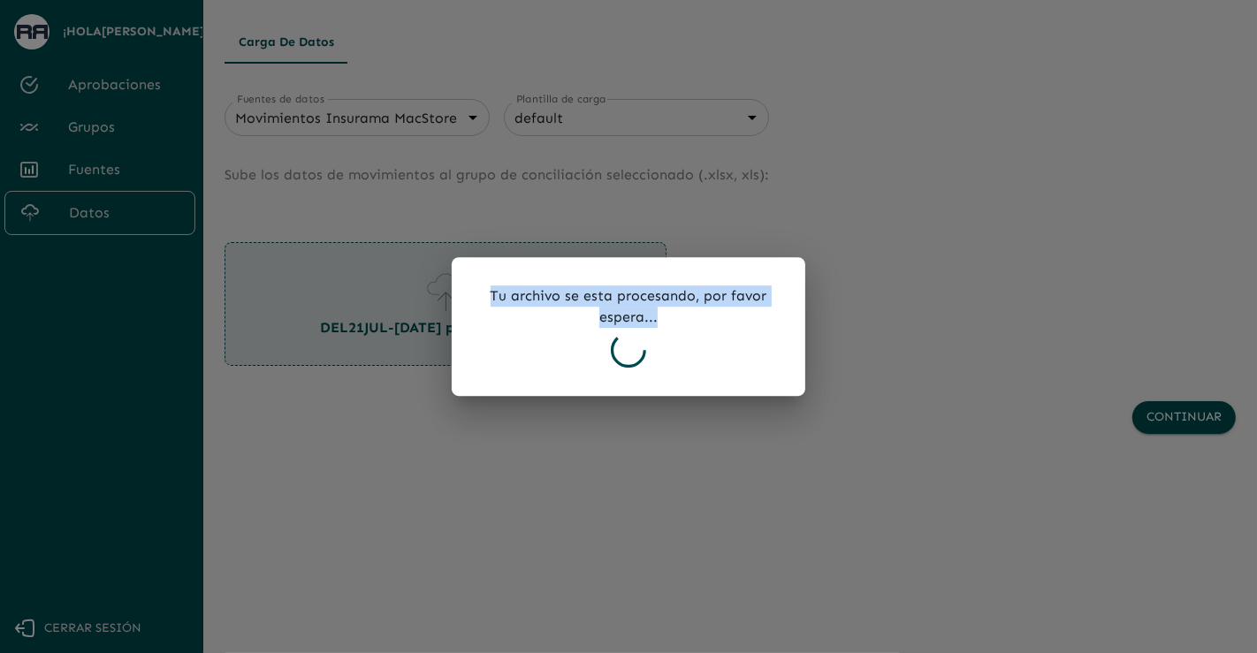
click at [734, 306] on p "Tu archivo se esta procesando, por favor espera..." at bounding box center [628, 307] width 297 height 42
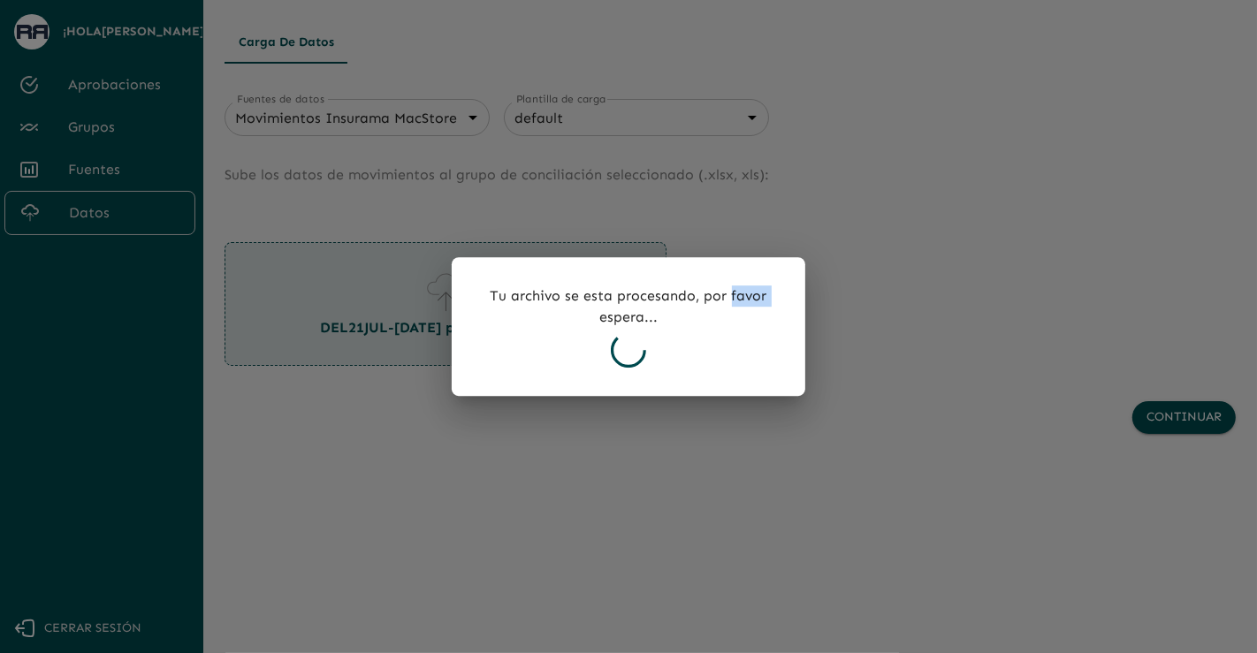
click at [734, 306] on p "Tu archivo se esta procesando, por favor espera..." at bounding box center [628, 307] width 297 height 42
click at [667, 323] on p "Tu archivo se esta procesando, por favor espera..." at bounding box center [628, 307] width 297 height 42
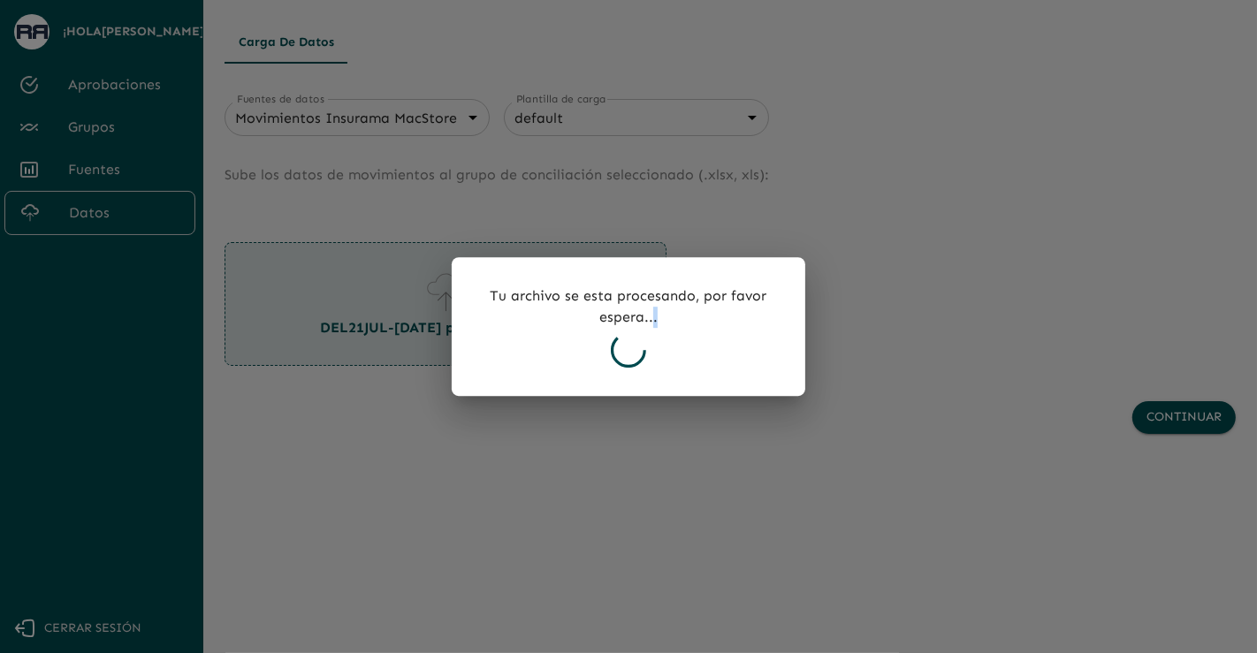
click at [667, 323] on p "Tu archivo se esta procesando, por favor espera..." at bounding box center [628, 307] width 297 height 42
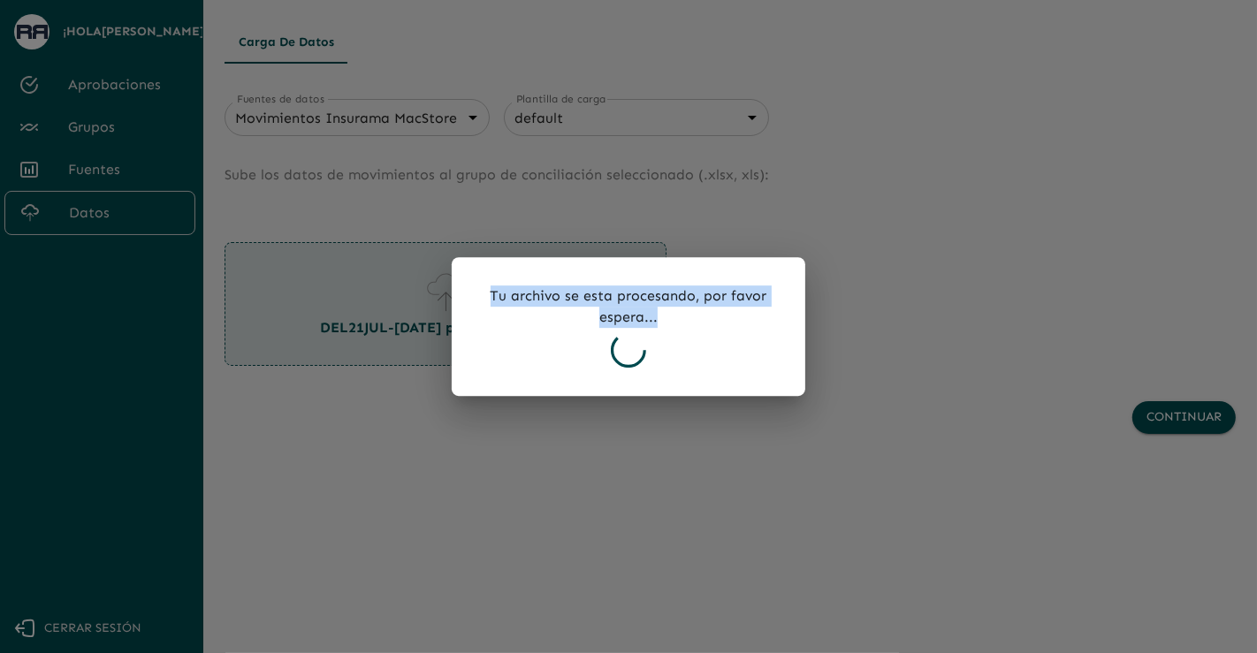
click at [667, 323] on p "Tu archivo se esta procesando, por favor espera..." at bounding box center [628, 307] width 297 height 42
